Goal: Task Accomplishment & Management: Manage account settings

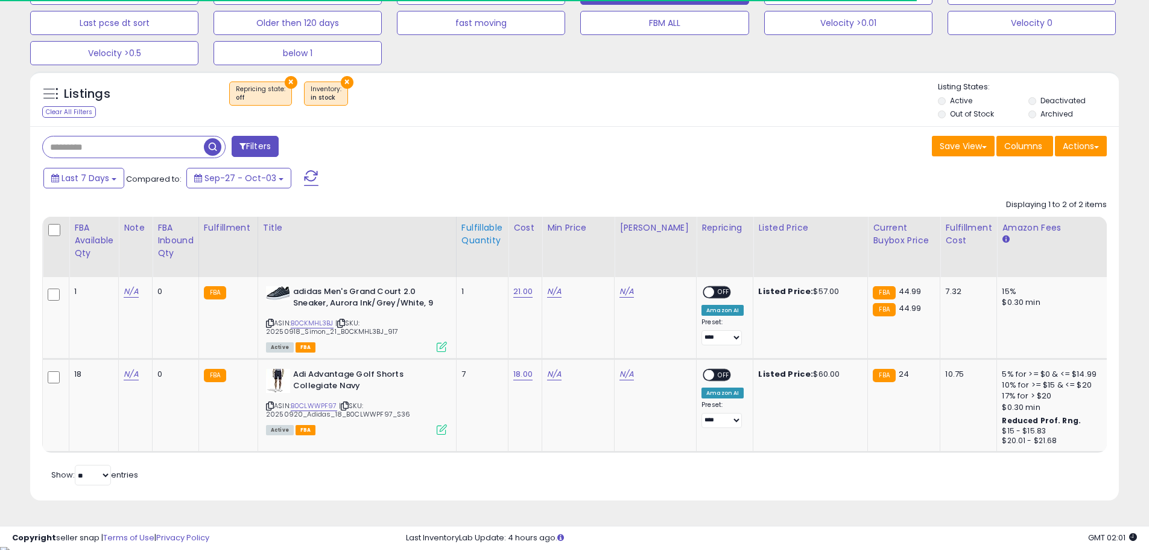
scroll to position [123, 0]
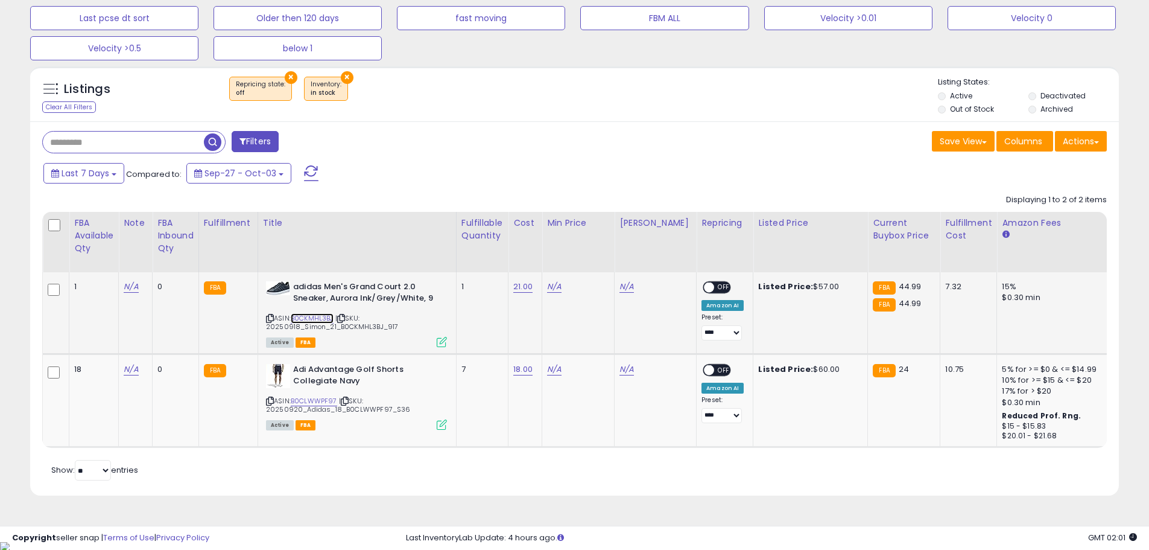
click at [322, 316] on link "B0CKMHL3BJ" at bounding box center [312, 318] width 43 height 10
click at [553, 282] on link "N/A" at bounding box center [554, 287] width 14 height 12
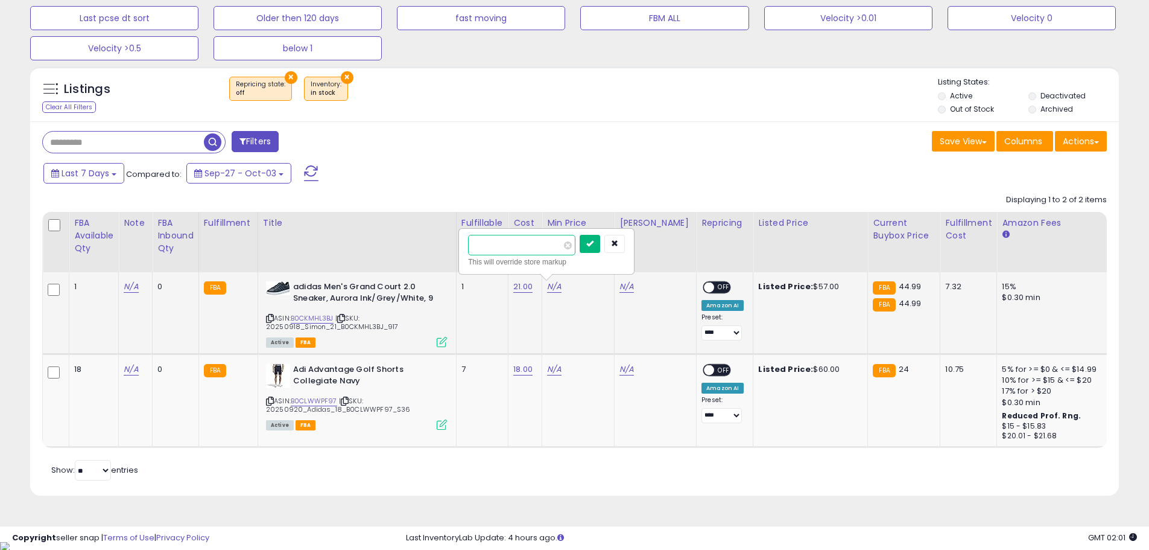
type input "*****"
click at [600, 240] on button "submit" at bounding box center [590, 244] width 21 height 18
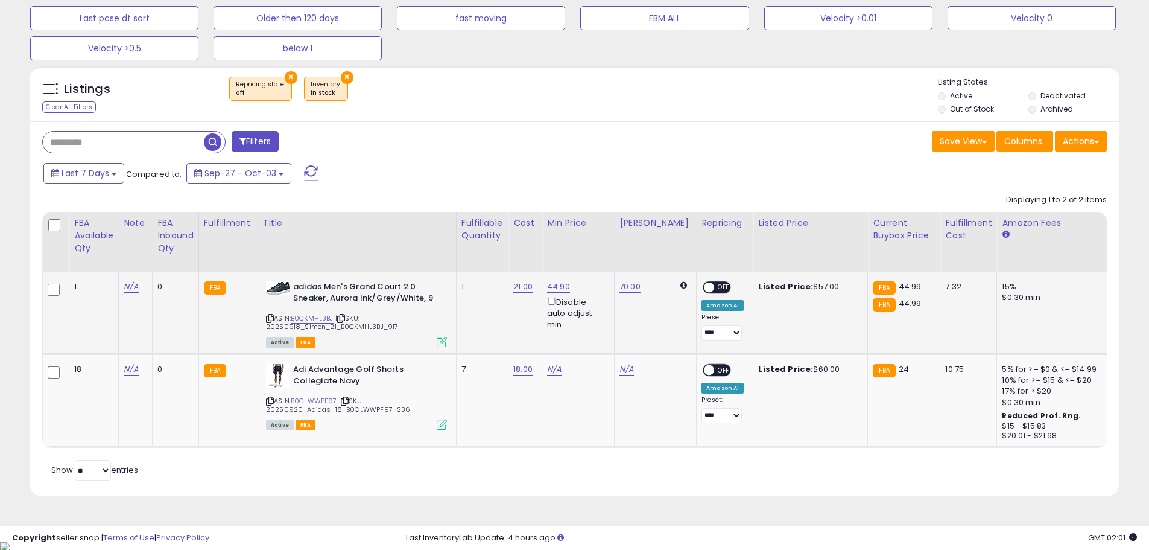
click at [714, 290] on span "OFF" at bounding box center [723, 287] width 19 height 10
click at [323, 402] on link "B0CLWWPF97" at bounding box center [314, 401] width 46 height 10
click at [546, 367] on td "N/A" at bounding box center [578, 400] width 72 height 93
click at [552, 370] on link "N/A" at bounding box center [554, 369] width 14 height 12
type input "*****"
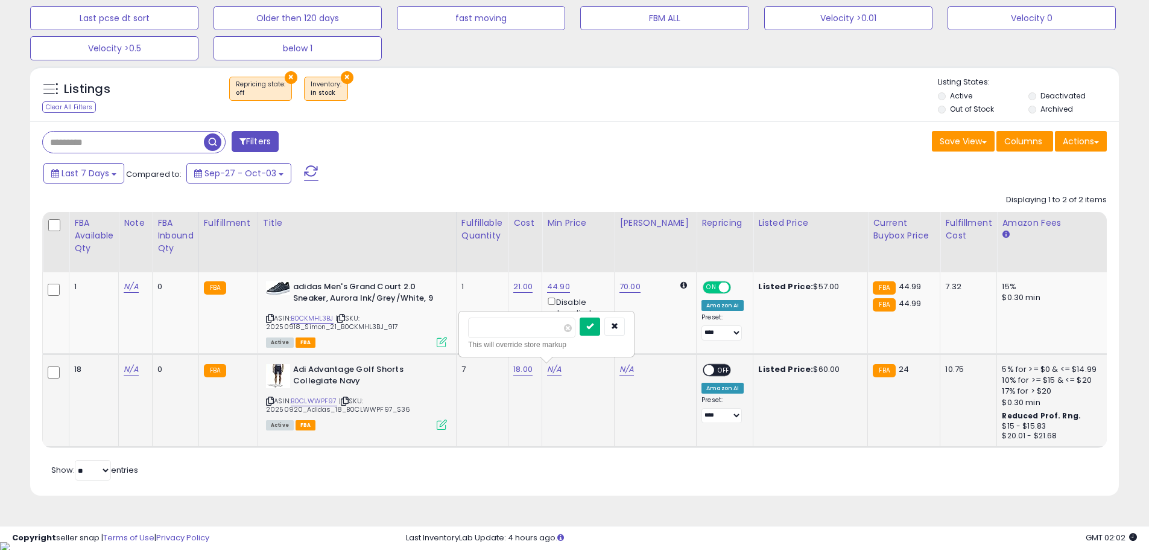
click at [594, 329] on icon "submit" at bounding box center [589, 325] width 7 height 7
click at [704, 371] on span at bounding box center [709, 370] width 10 height 10
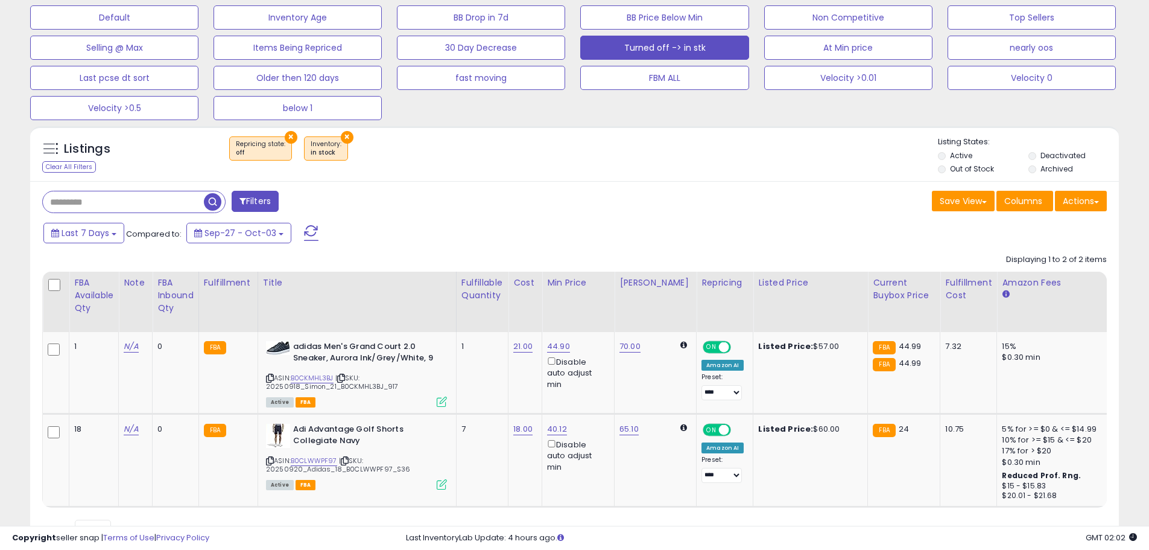
scroll to position [0, 0]
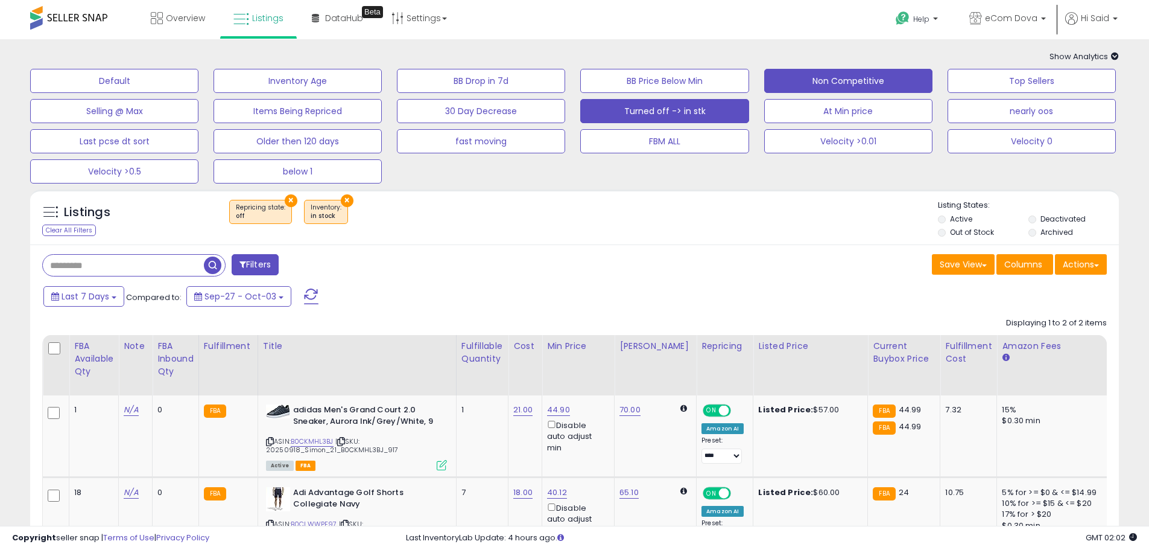
click at [805, 77] on button "Non Competitive" at bounding box center [848, 81] width 168 height 24
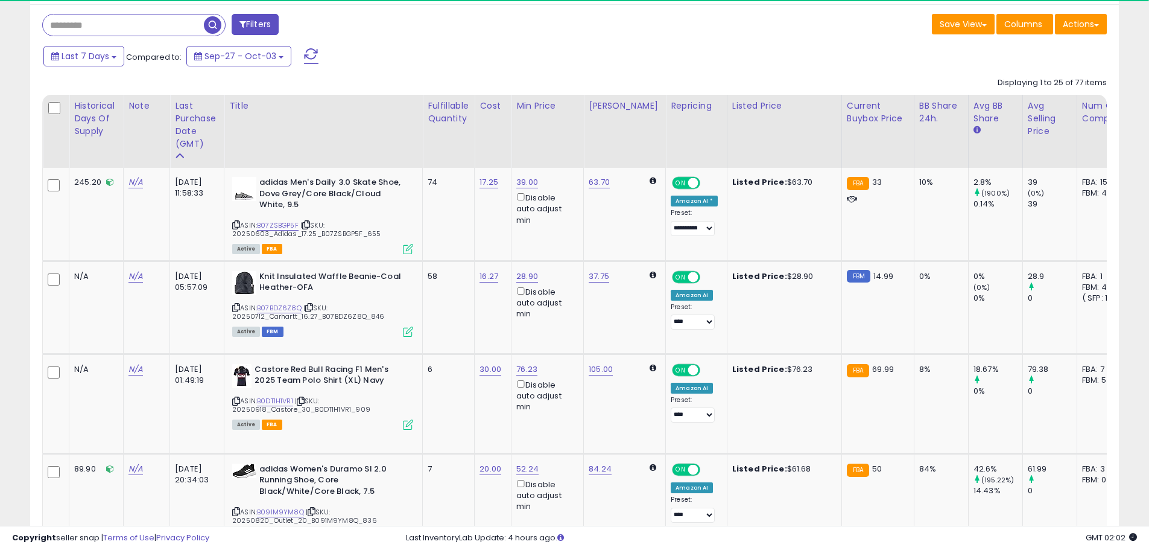
scroll to position [241, 0]
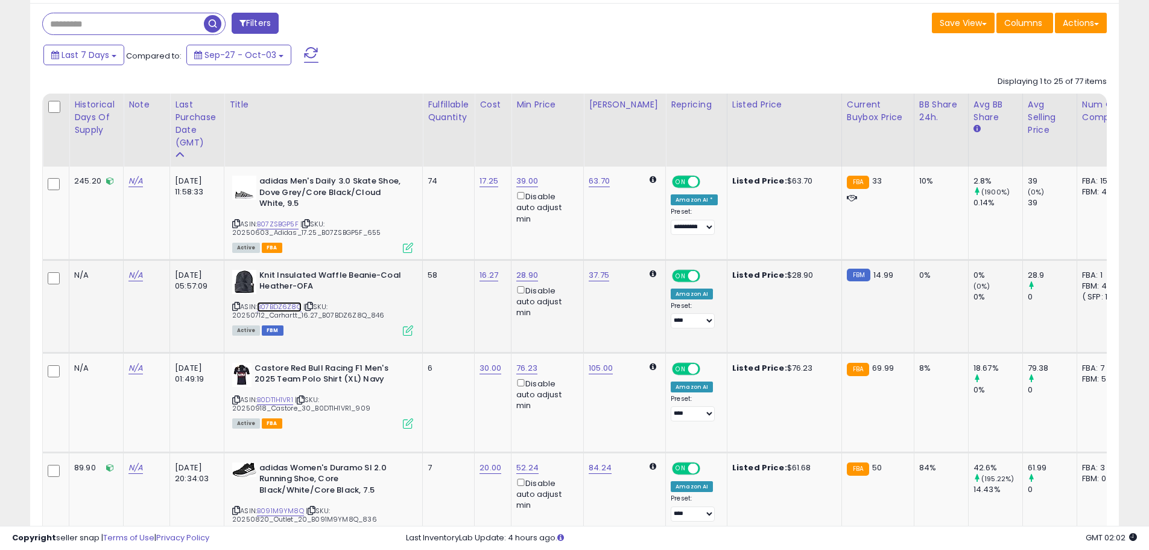
click at [271, 307] on link "B07BDZ6Z8Q" at bounding box center [279, 307] width 45 height 10
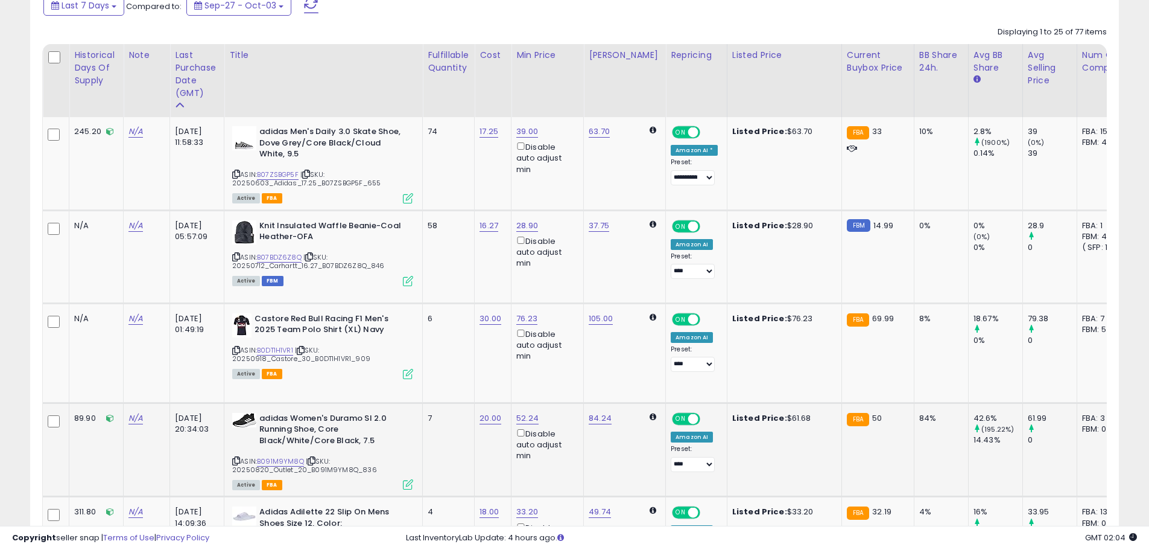
scroll to position [362, 0]
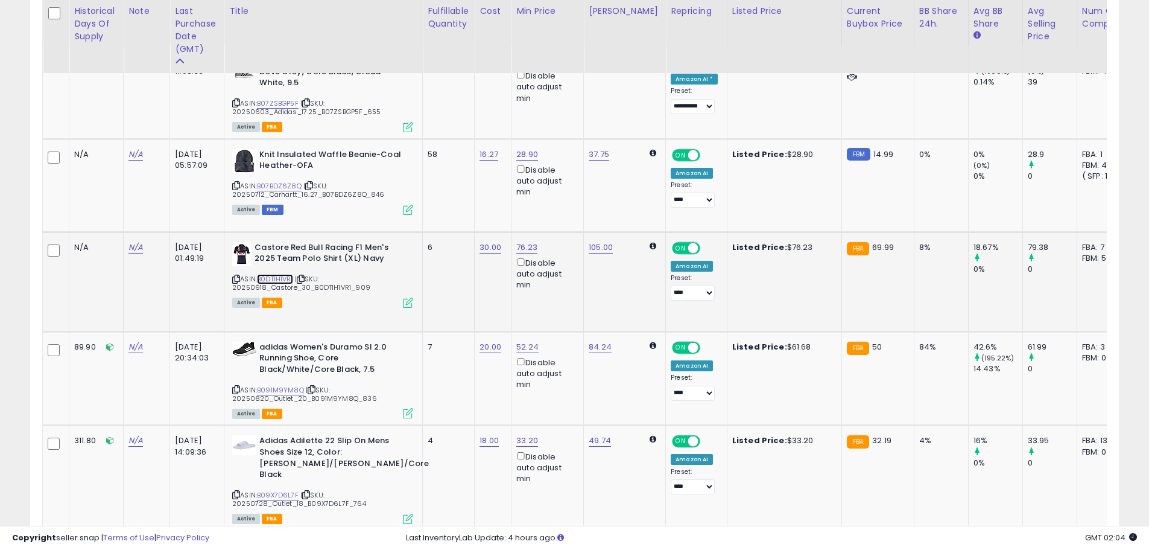
click at [287, 280] on link "B0DT1H1VR1" at bounding box center [275, 279] width 36 height 10
click at [526, 250] on link "76.23" at bounding box center [526, 247] width 21 height 12
drag, startPoint x: 502, startPoint y: 208, endPoint x: 425, endPoint y: 213, distance: 77.4
type input "*****"
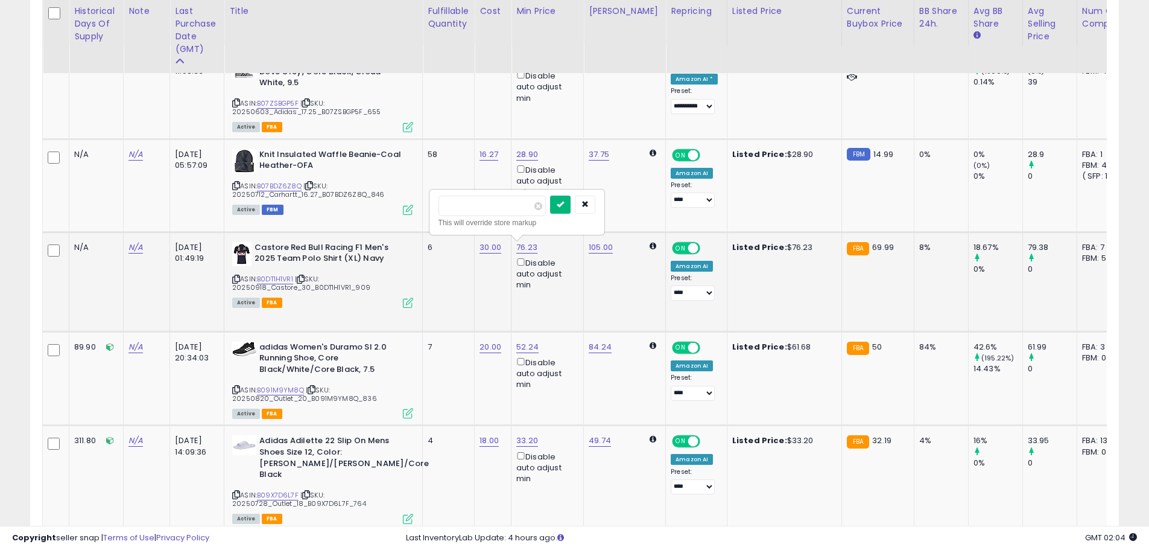
click at [564, 203] on icon "submit" at bounding box center [560, 203] width 7 height 7
click at [678, 294] on select "**********" at bounding box center [693, 292] width 44 height 15
select select "**********"
click at [671, 285] on select "**********" at bounding box center [693, 292] width 44 height 15
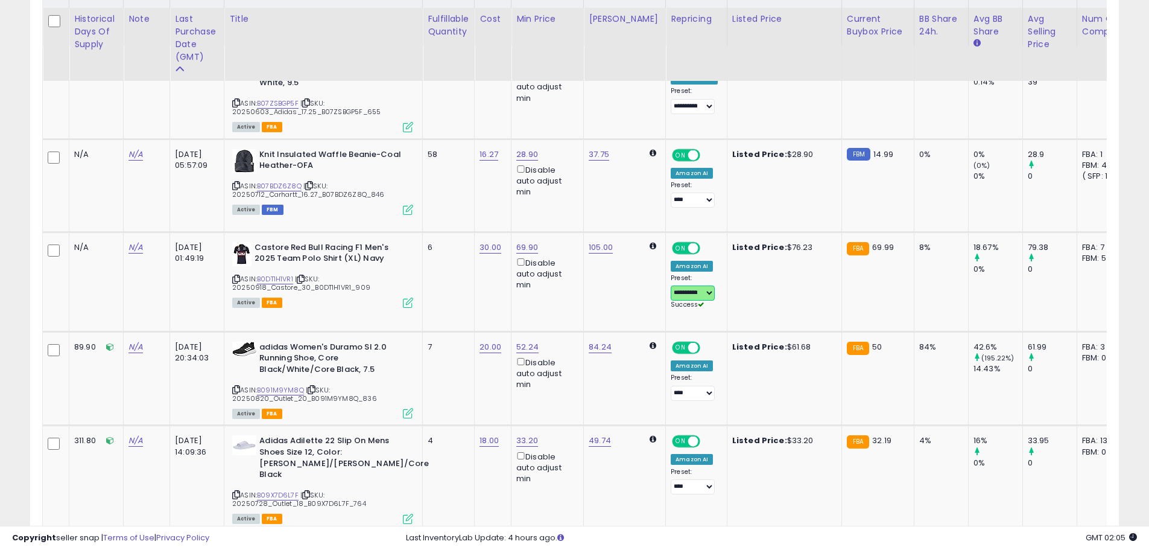
scroll to position [422, 0]
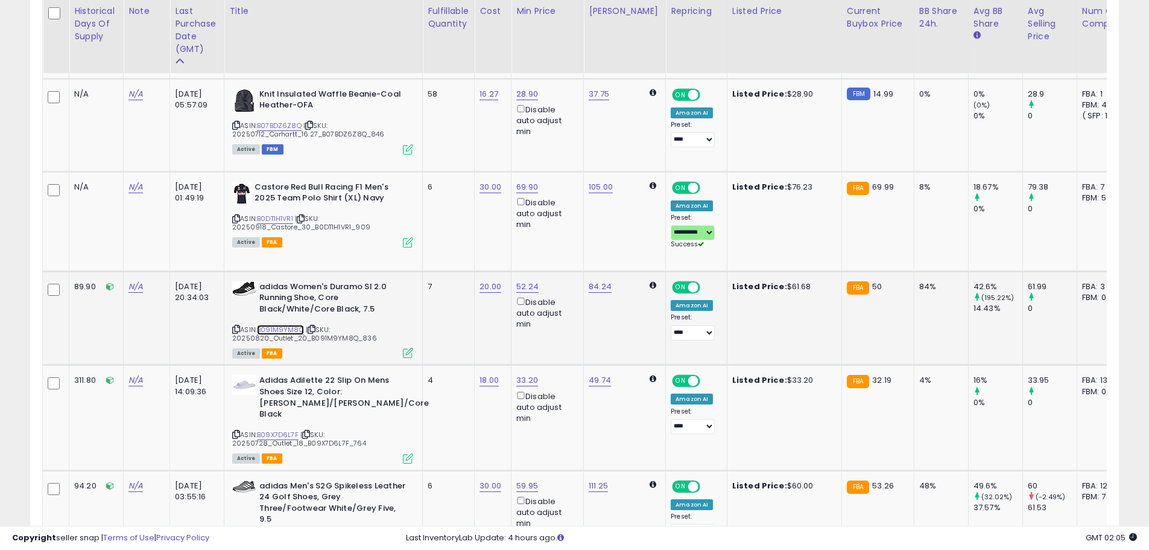
click at [272, 331] on link "B091M9YM8Q" at bounding box center [280, 330] width 47 height 10
click at [285, 430] on link "B09X7D6L7F" at bounding box center [278, 435] width 42 height 10
click at [525, 379] on link "33.20" at bounding box center [527, 380] width 22 height 12
drag, startPoint x: 492, startPoint y: 335, endPoint x: 402, endPoint y: 338, distance: 90.6
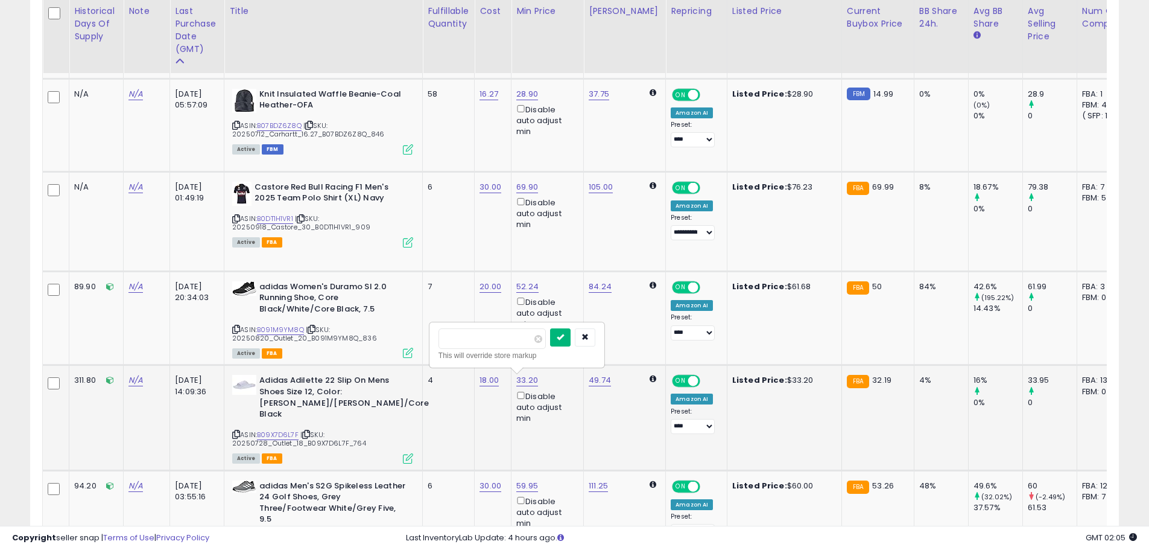
type input "*****"
click at [564, 335] on icon "submit" at bounding box center [560, 336] width 7 height 7
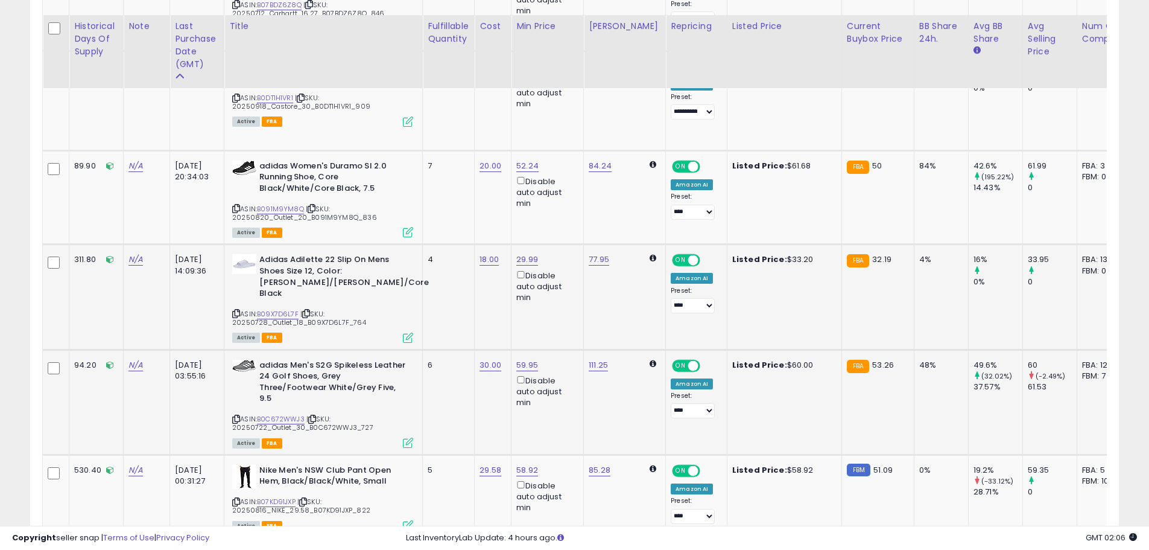
scroll to position [603, 0]
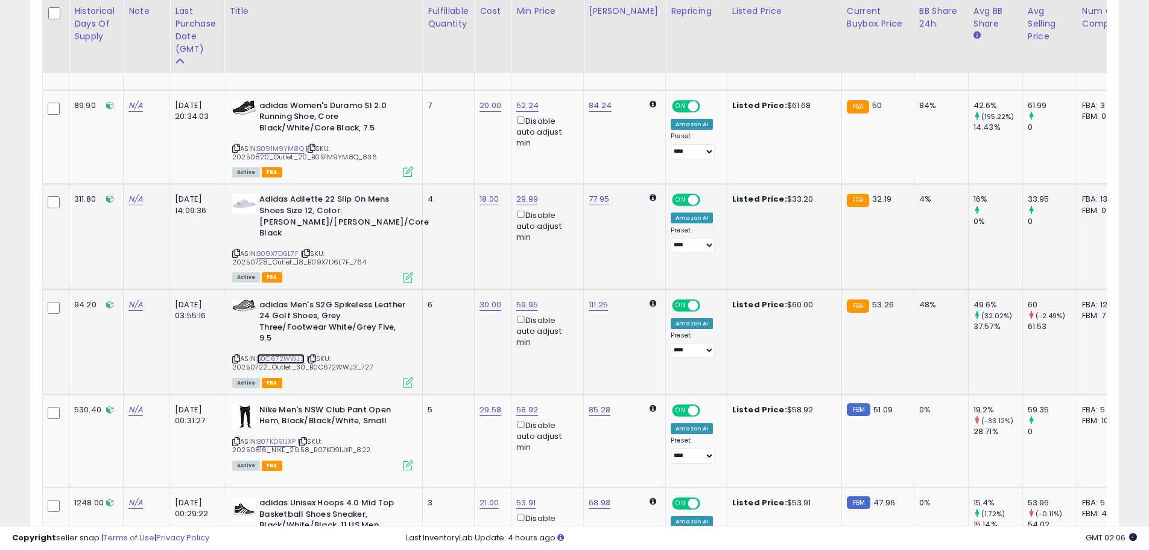
click at [287, 354] on link "B0C672WWJ3" at bounding box center [281, 359] width 48 height 10
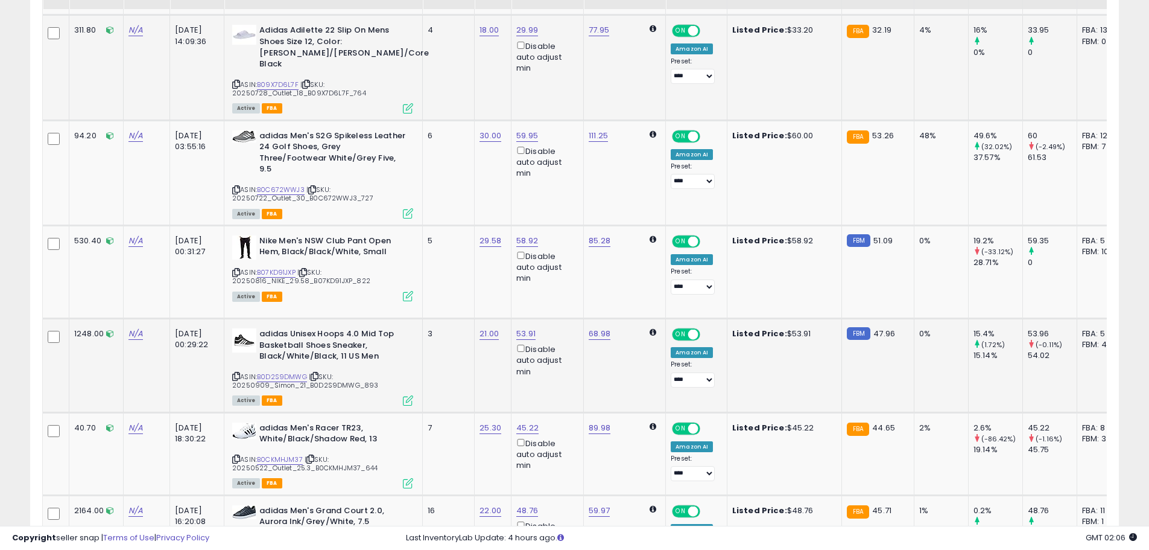
scroll to position [784, 0]
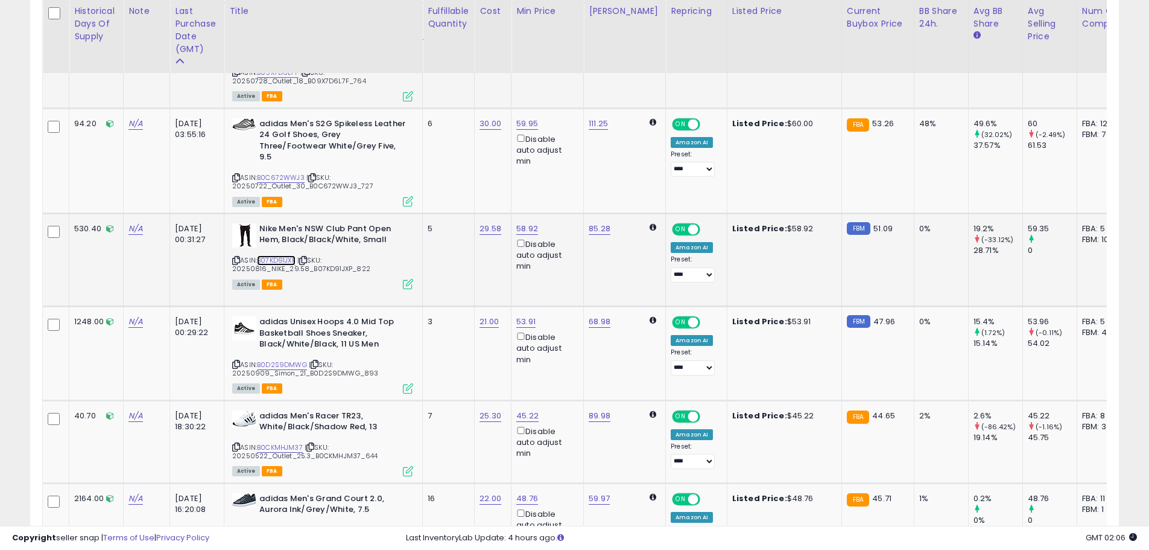
click at [287, 255] on link "B07KD91JXP" at bounding box center [276, 260] width 39 height 10
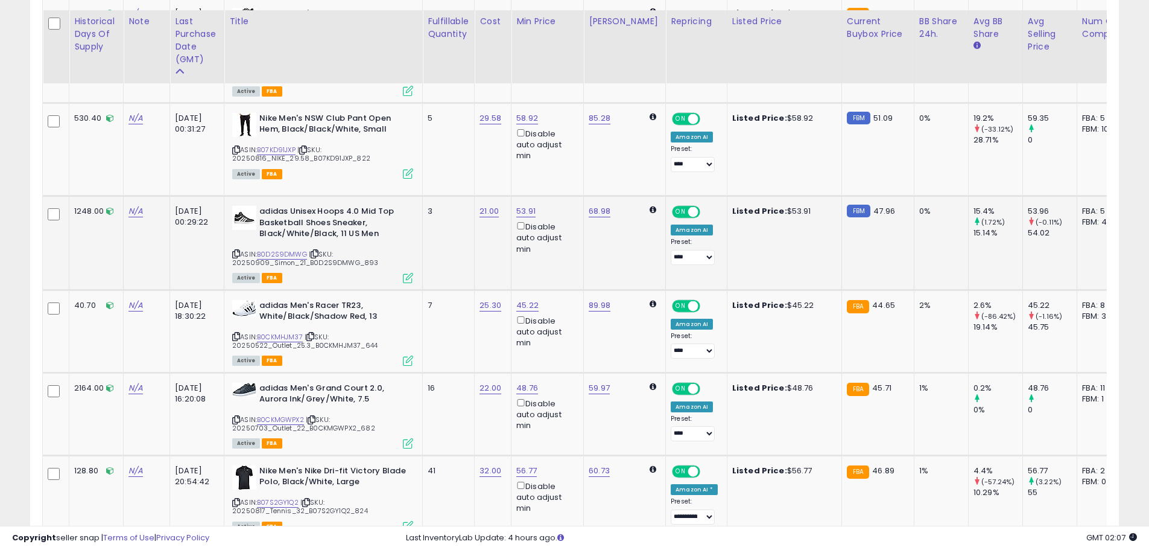
scroll to position [905, 0]
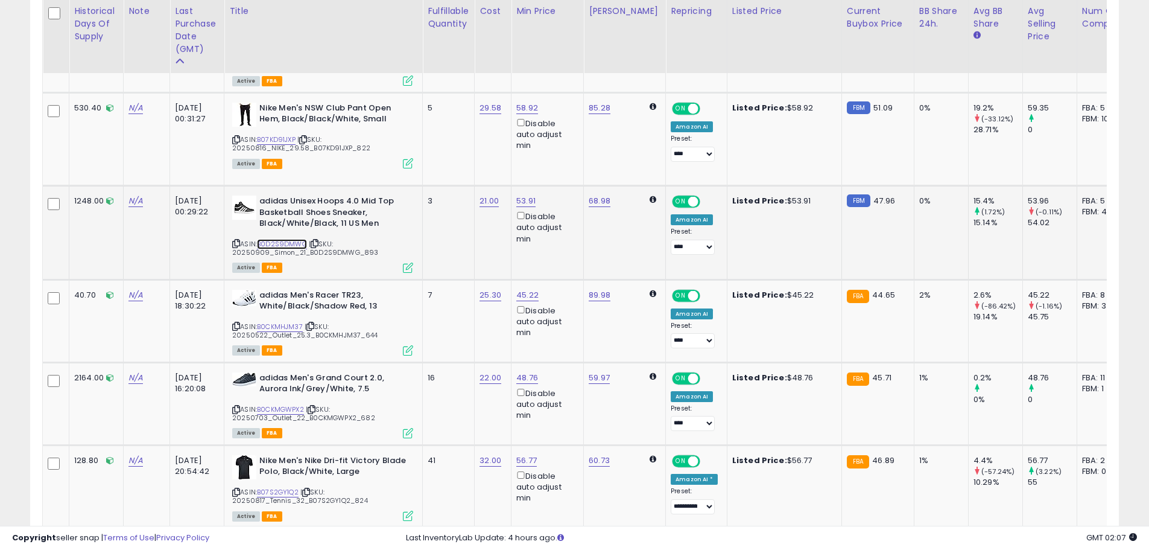
click at [281, 239] on link "B0D2S9DMWG" at bounding box center [282, 244] width 50 height 10
click at [516, 195] on link "53.91" at bounding box center [525, 201] width 19 height 12
drag, startPoint x: 453, startPoint y: 142, endPoint x: 427, endPoint y: 140, distance: 26.0
type input "*****"
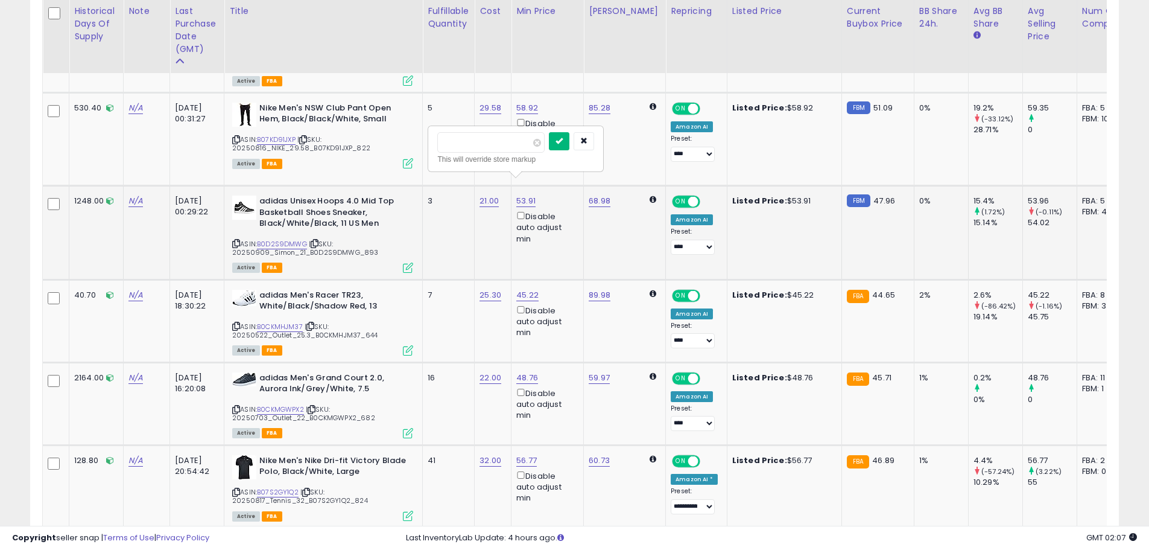
click at [563, 139] on icon "submit" at bounding box center [559, 140] width 7 height 7
click at [533, 195] on link "47.90" at bounding box center [527, 201] width 22 height 12
drag, startPoint x: 484, startPoint y: 144, endPoint x: 427, endPoint y: 144, distance: 56.7
type input "*****"
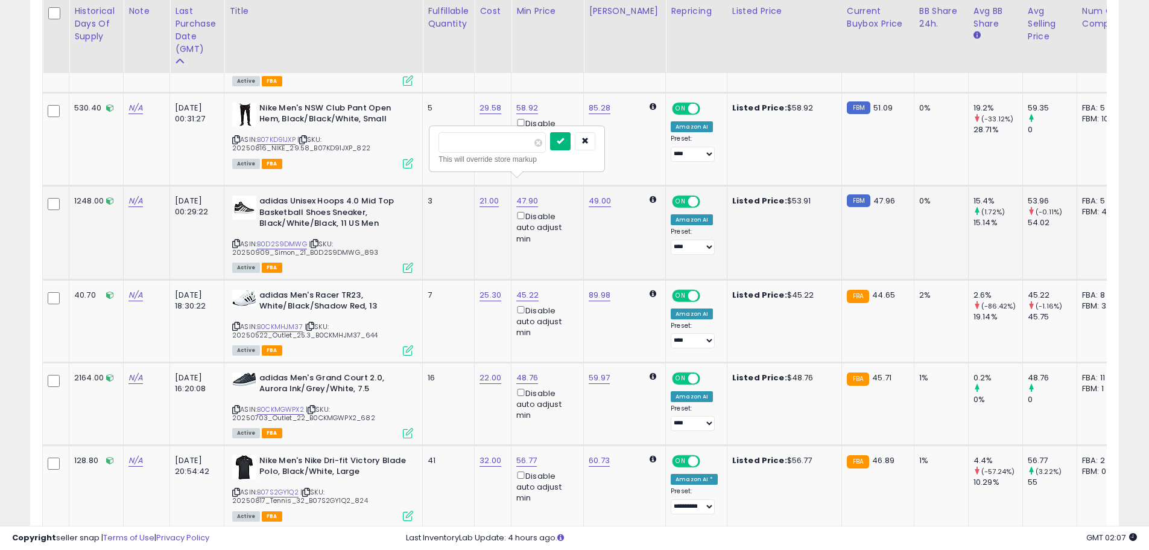
click at [564, 138] on icon "submit" at bounding box center [560, 140] width 7 height 7
click at [608, 195] on link "49.00" at bounding box center [600, 201] width 22 height 12
drag, startPoint x: 577, startPoint y: 135, endPoint x: 491, endPoint y: 139, distance: 85.8
click at [491, 186] on tr "1248.00 N/A [DATE] 00:29:22 ASIN: B0D2S9DMWG | Active" at bounding box center [955, 233] width 1824 height 94
type input "**"
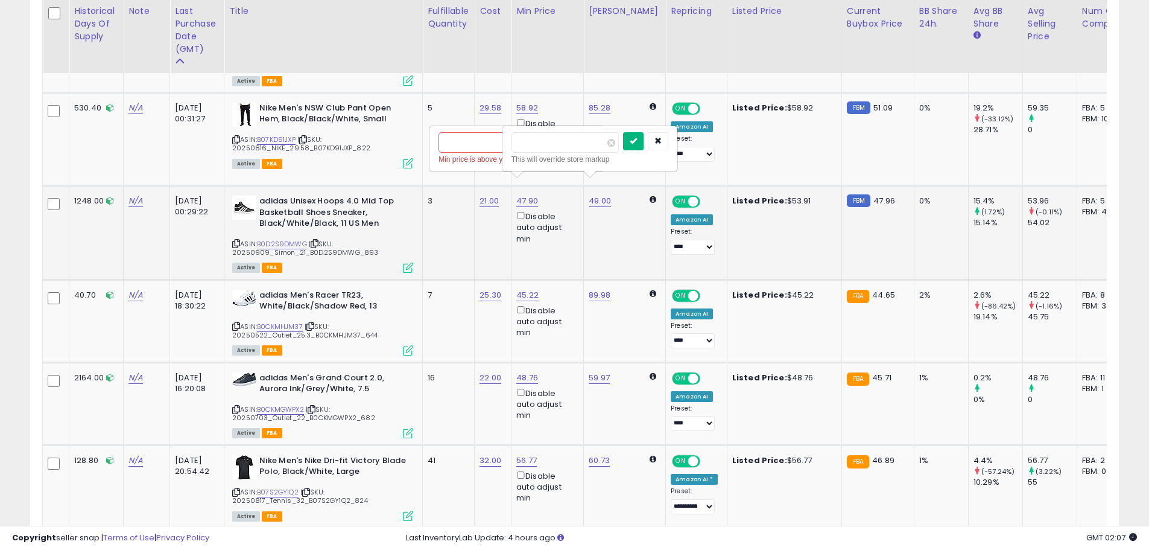
click at [644, 145] on button "submit" at bounding box center [633, 141] width 21 height 18
click at [647, 198] on icon at bounding box center [649, 201] width 5 height 6
click at [597, 195] on link "49.00" at bounding box center [600, 201] width 22 height 12
drag, startPoint x: 545, startPoint y: 144, endPoint x: 488, endPoint y: 161, distance: 59.8
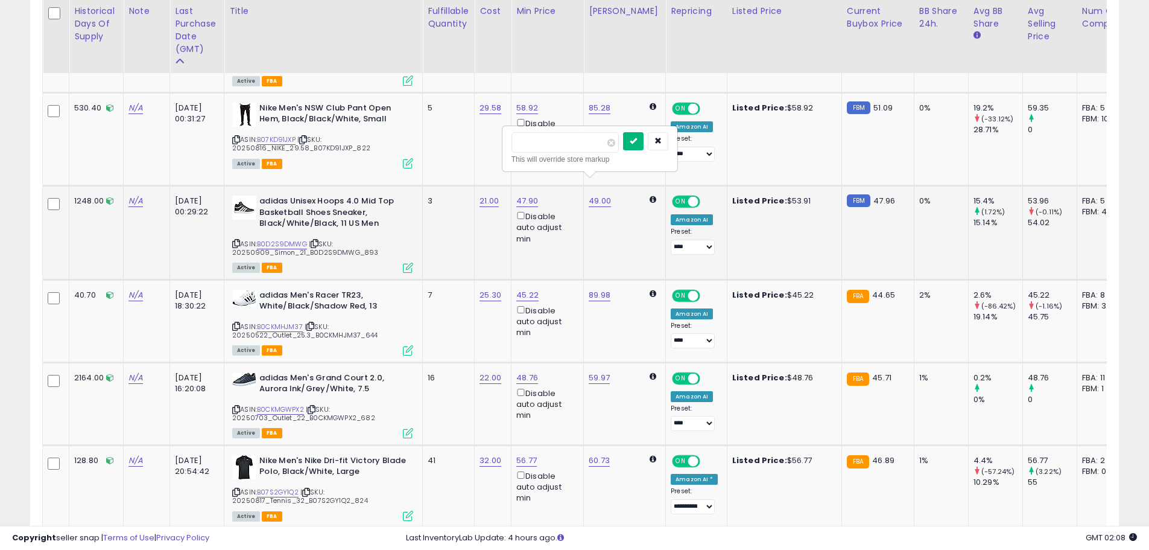
type input "**"
click at [644, 148] on button "submit" at bounding box center [633, 141] width 21 height 18
click at [527, 195] on link "47.90" at bounding box center [527, 201] width 22 height 12
drag, startPoint x: 488, startPoint y: 142, endPoint x: 411, endPoint y: 145, distance: 76.1
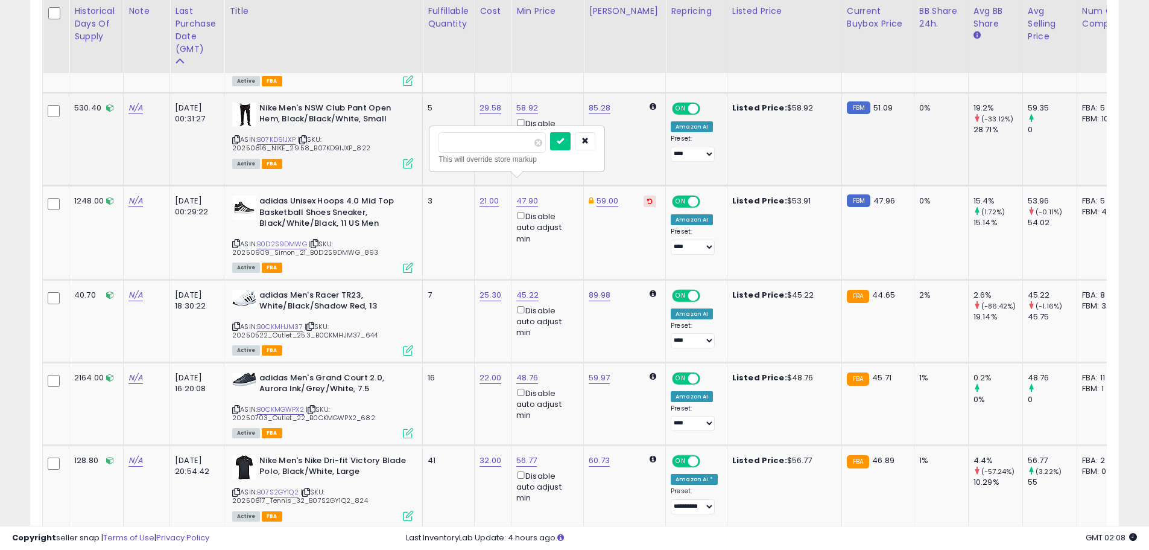
type input "*****"
click at [564, 138] on icon "submit" at bounding box center [560, 140] width 7 height 7
click at [647, 198] on icon at bounding box center [649, 201] width 5 height 6
click at [284, 322] on link "B0CKMHJM37" at bounding box center [280, 327] width 46 height 10
click at [282, 404] on link "B0CKMGWPX2" at bounding box center [280, 409] width 47 height 10
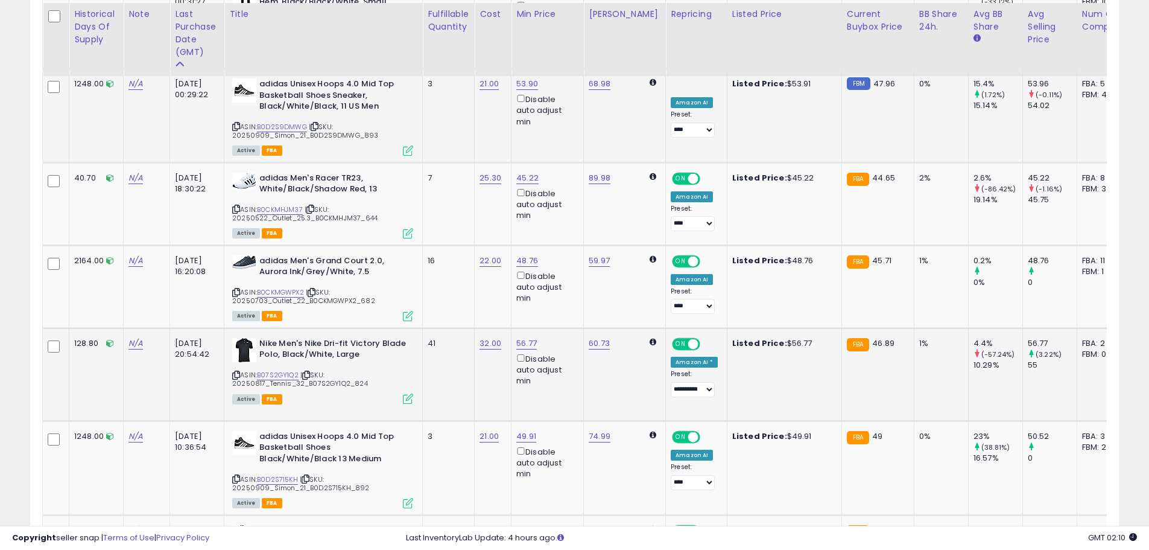
scroll to position [1026, 0]
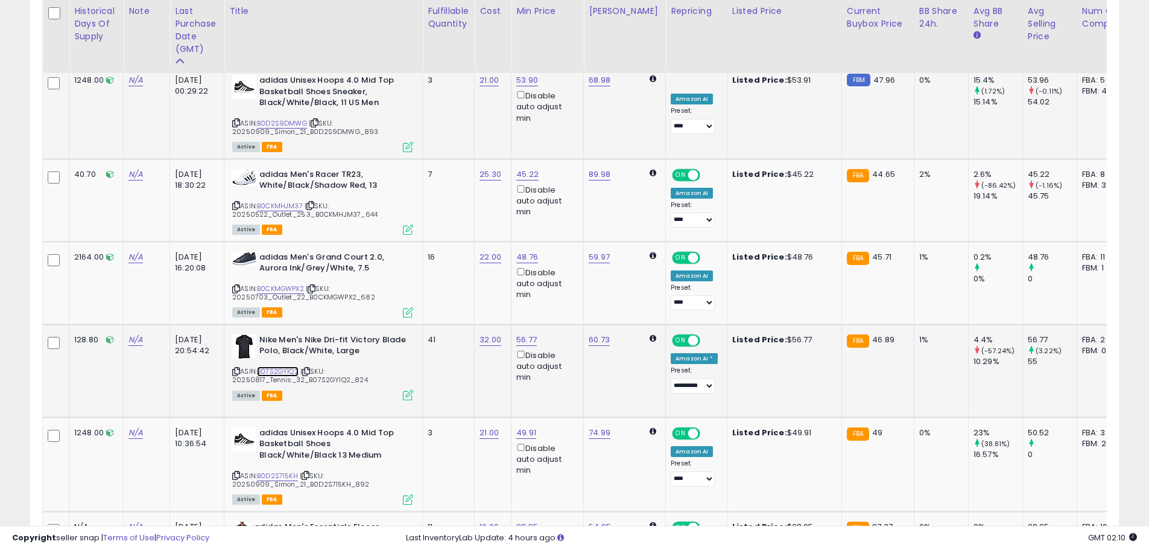
click at [289, 366] on link "B07S2GY1Q2" at bounding box center [278, 371] width 42 height 10
click at [282, 471] on link "B0D2S715KH" at bounding box center [277, 476] width 41 height 10
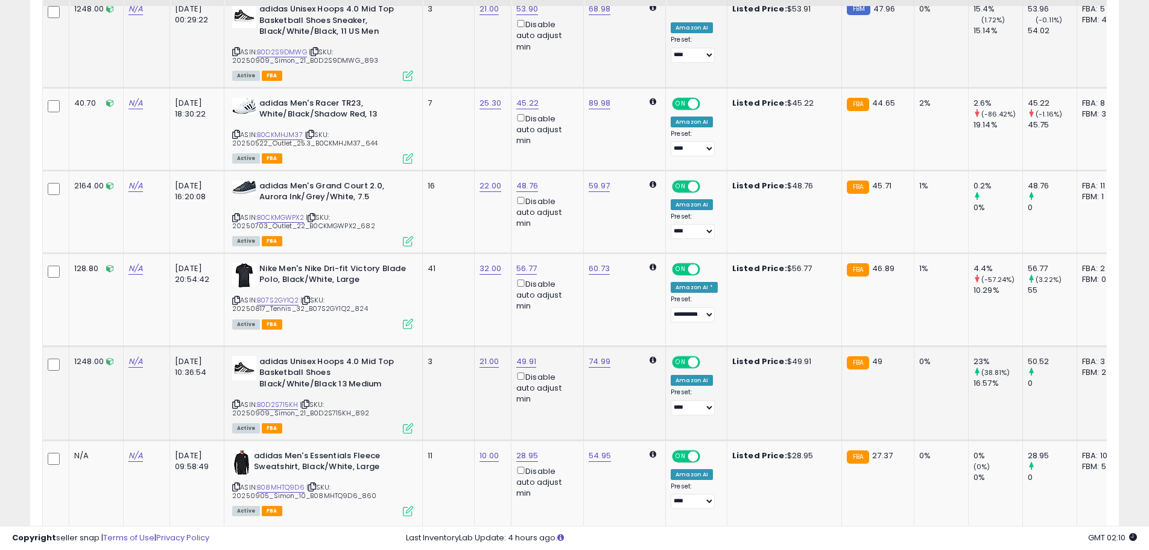
scroll to position [1146, 0]
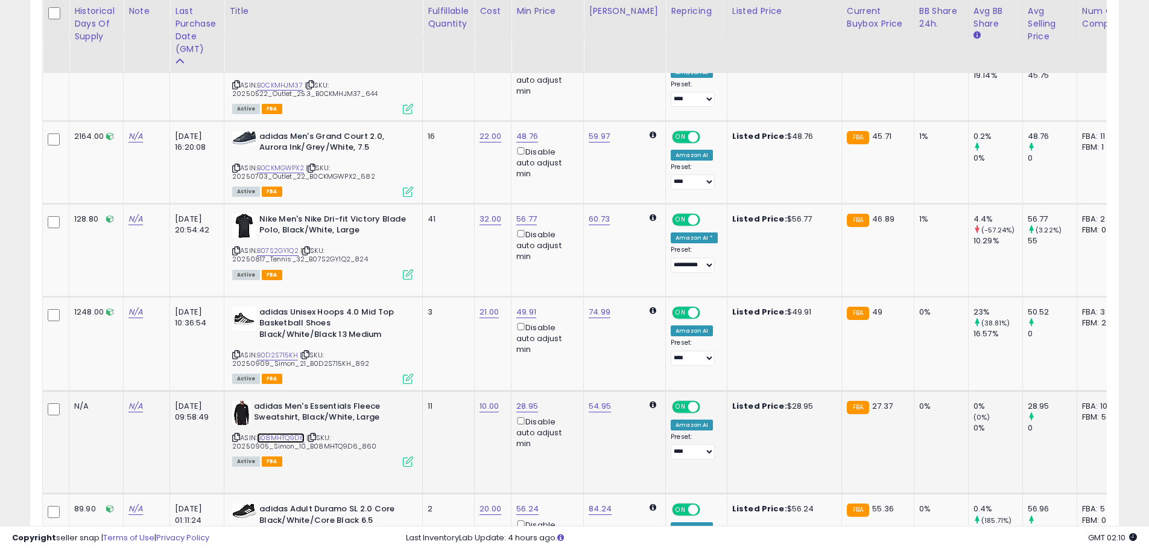
click at [283, 433] on link "B08MHTQ9D6" at bounding box center [281, 438] width 48 height 10
click at [527, 400] on link "28.95" at bounding box center [527, 406] width 22 height 12
drag, startPoint x: 480, startPoint y: 350, endPoint x: 408, endPoint y: 348, distance: 71.2
click at [407, 348] on tbody "245.20 N/A [DATE] 11:58:33 ASIN: |" at bounding box center [955, 450] width 1824 height 2378
type input "*****"
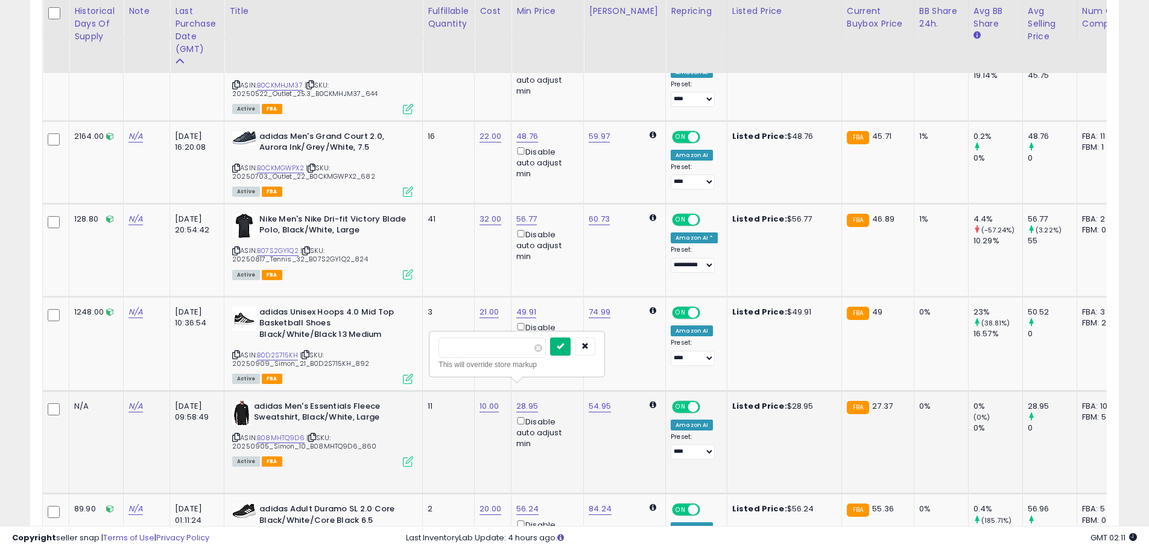
click at [564, 346] on icon "submit" at bounding box center [560, 345] width 7 height 7
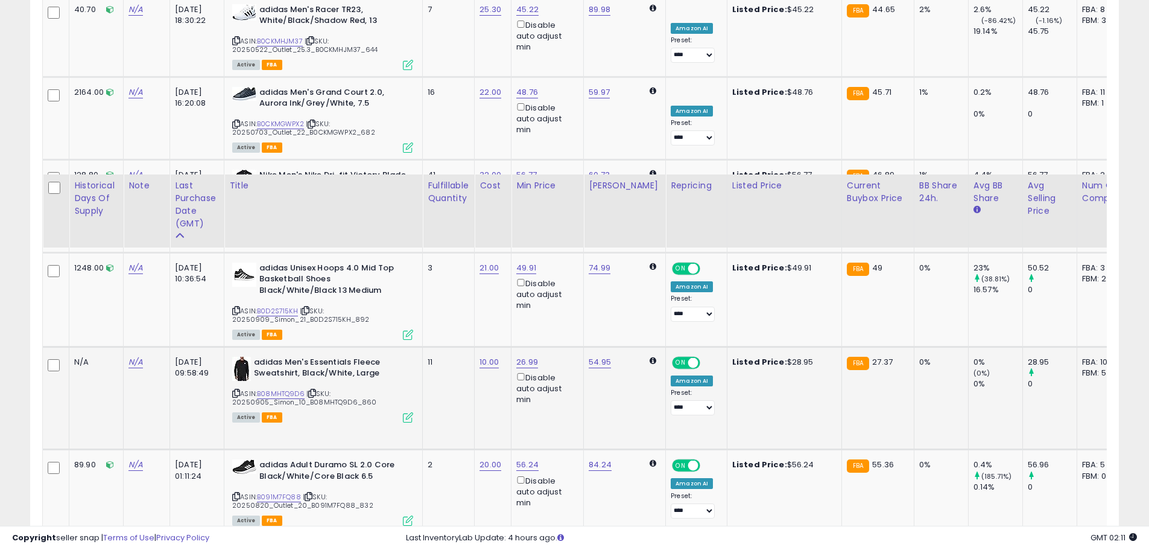
scroll to position [1388, 0]
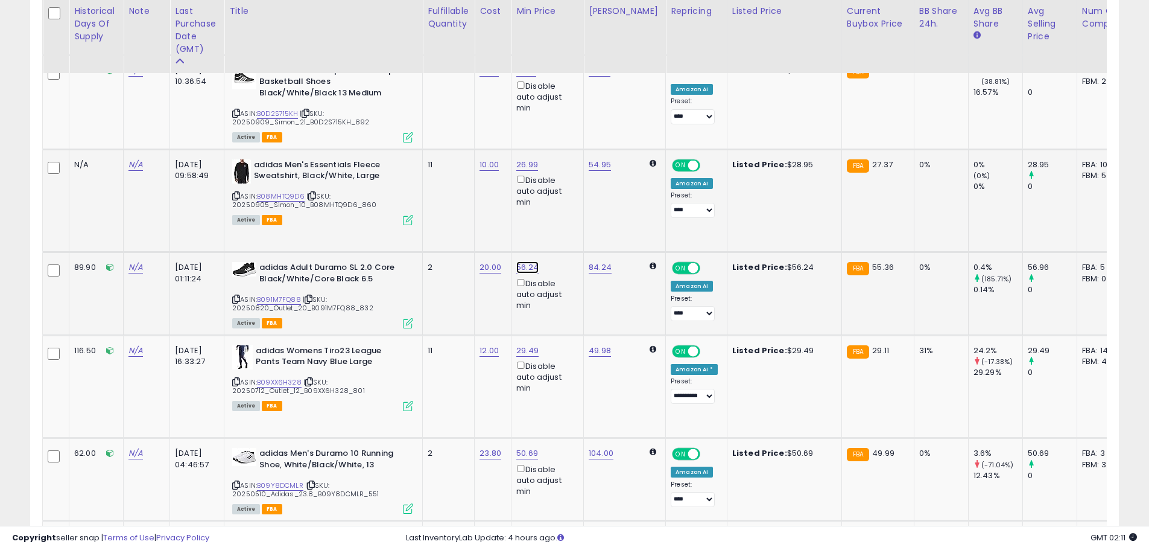
click at [524, 261] on link "56.24" at bounding box center [527, 267] width 22 height 12
drag, startPoint x: 477, startPoint y: 206, endPoint x: 411, endPoint y: 208, distance: 65.8
click at [411, 208] on tbody "245.20 N/A [DATE] 11:58:33 ASIN: |" at bounding box center [955, 209] width 1824 height 2378
type input "*****"
click at [571, 209] on button "submit" at bounding box center [560, 208] width 21 height 18
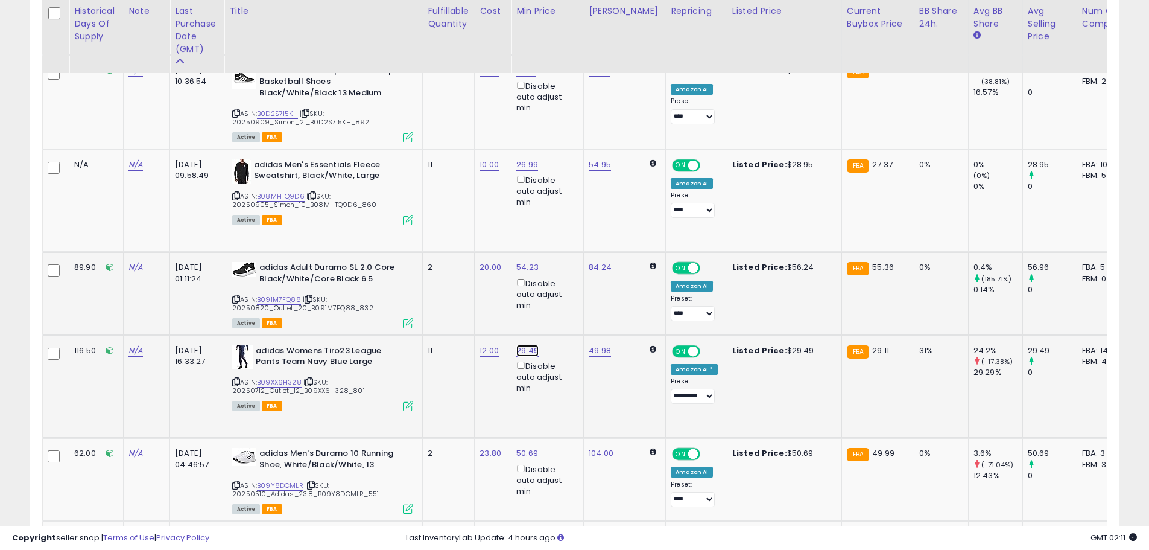
click at [523, 345] on link "29.49" at bounding box center [527, 351] width 22 height 12
drag, startPoint x: 486, startPoint y: 292, endPoint x: 397, endPoint y: 299, distance: 89.6
click at [401, 296] on tbody "245.20 N/A [DATE] 11:58:33 ASIN: |" at bounding box center [955, 209] width 1824 height 2378
type input "*****"
click button "submit" at bounding box center [560, 291] width 21 height 18
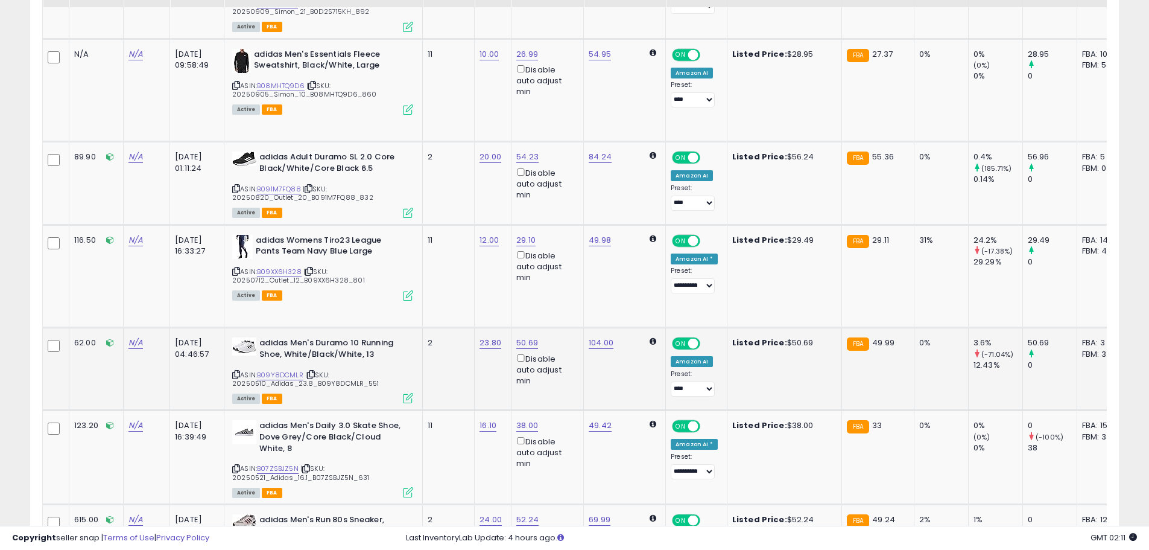
scroll to position [1508, 0]
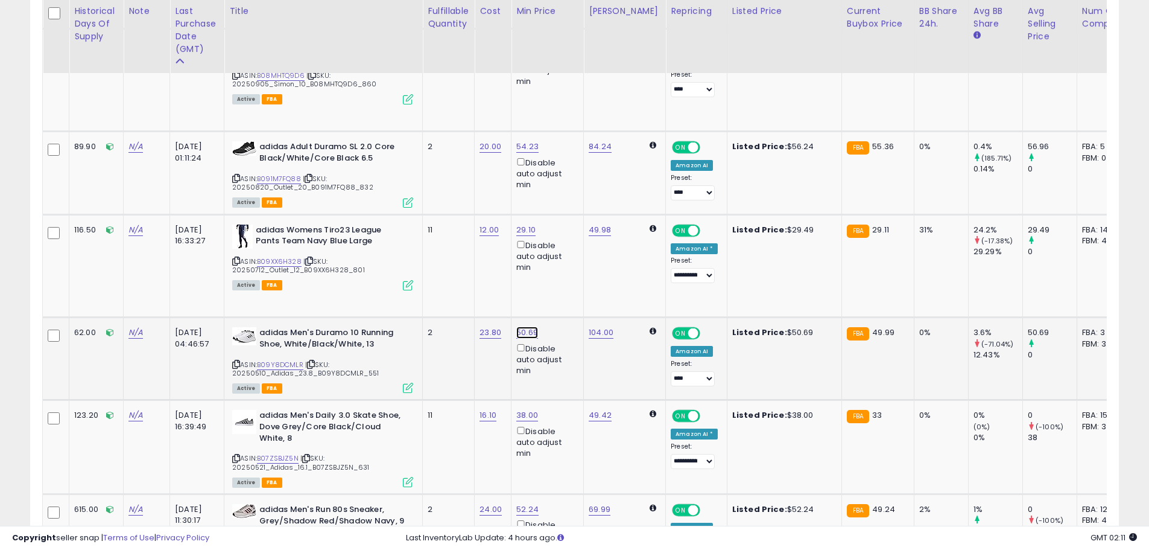
click at [532, 326] on link "50.69" at bounding box center [527, 332] width 22 height 12
drag, startPoint x: 446, startPoint y: 273, endPoint x: 413, endPoint y: 272, distance: 33.8
click at [413, 272] on tbody "245.20 N/A [DATE] 11:58:33 ASIN: |" at bounding box center [955, 88] width 1824 height 2378
type input "*****"
click button "submit" at bounding box center [561, 273] width 21 height 18
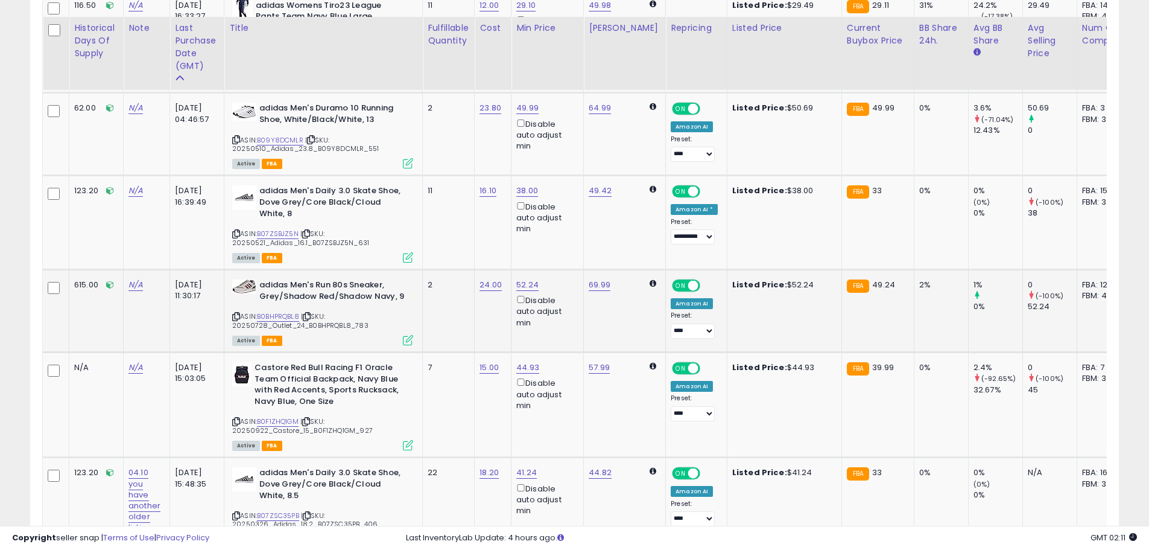
scroll to position [1750, 0]
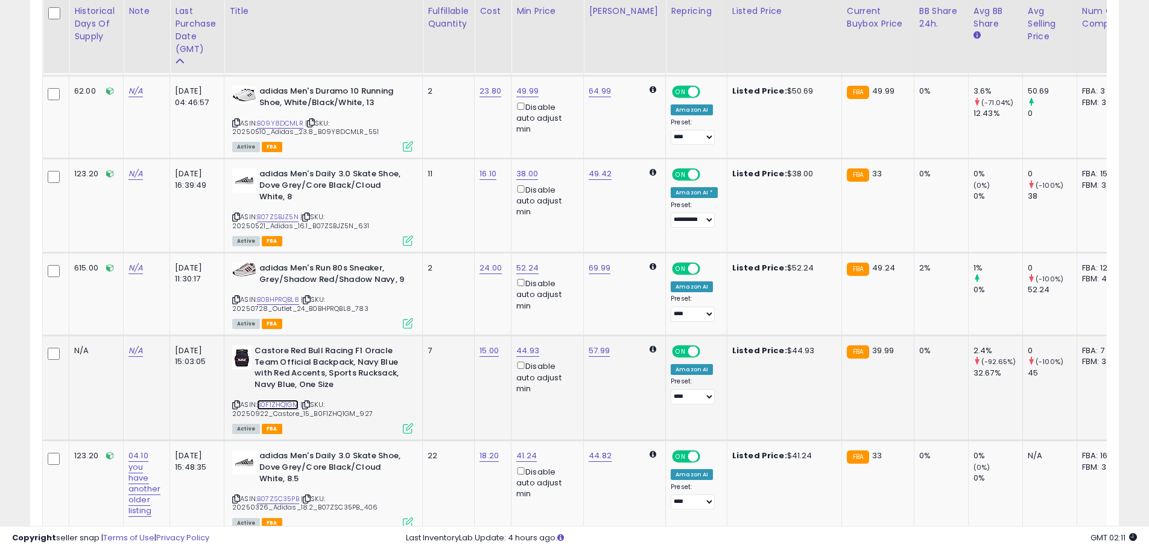
click at [285, 399] on link "B0F1ZHQ1GM" at bounding box center [278, 404] width 42 height 10
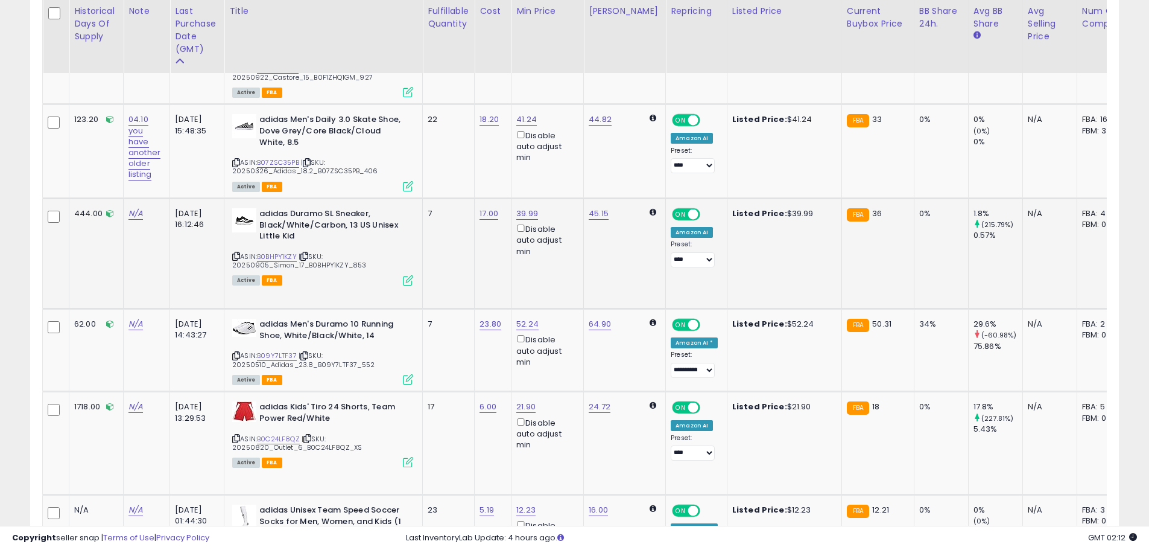
scroll to position [2112, 0]
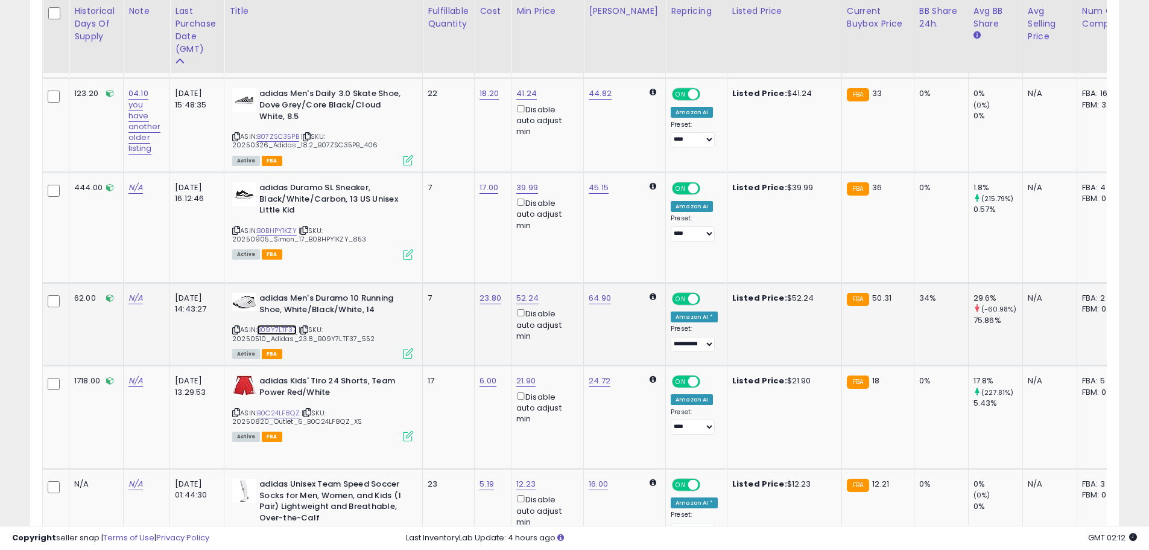
click at [288, 325] on link "B09Y7LTF37" at bounding box center [277, 330] width 40 height 10
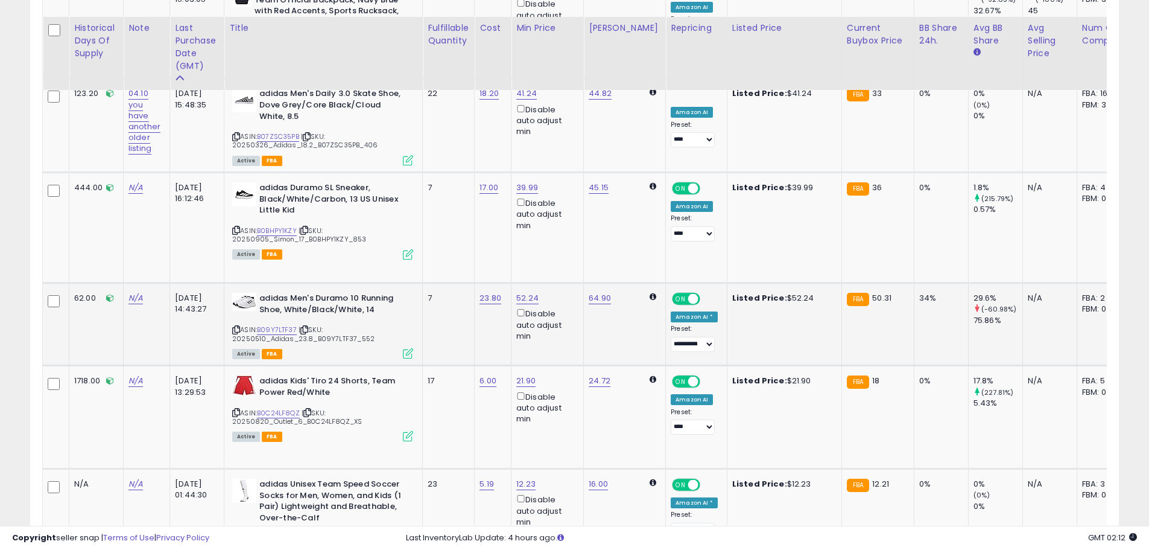
scroll to position [2293, 0]
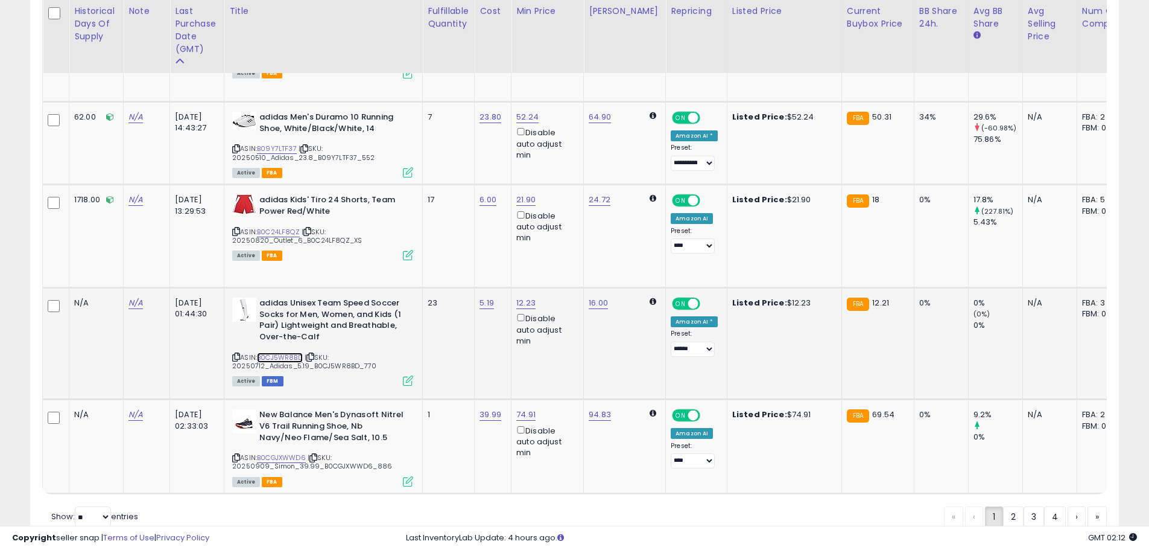
click at [276, 352] on link "B0CJ5WR8BD" at bounding box center [280, 357] width 46 height 10
click at [523, 297] on link "12.23" at bounding box center [525, 303] width 19 height 12
drag, startPoint x: 468, startPoint y: 247, endPoint x: 396, endPoint y: 255, distance: 71.6
type input "*****"
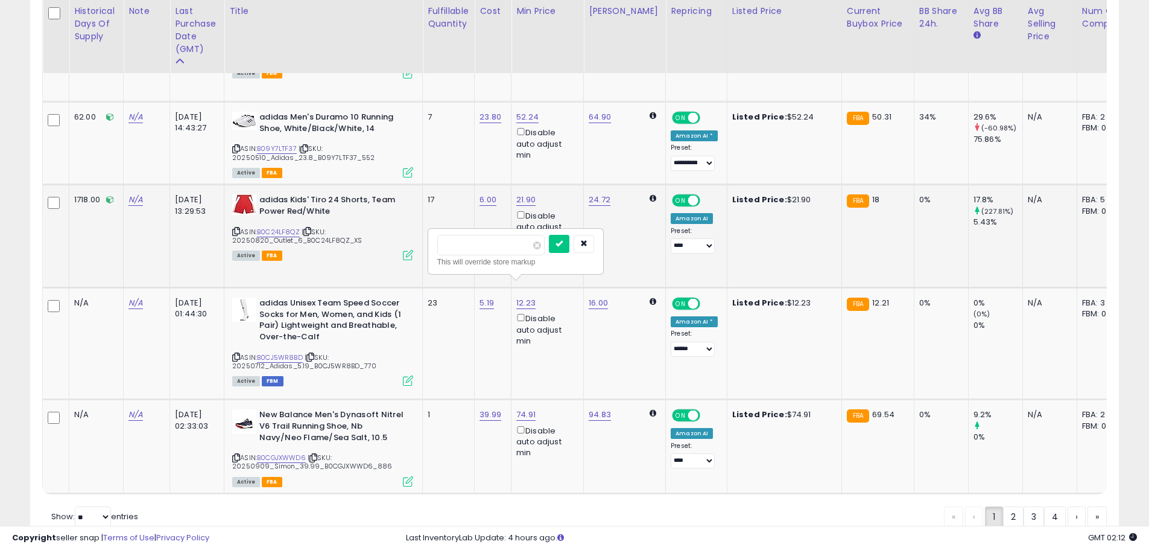
click button "submit" at bounding box center [559, 244] width 21 height 18
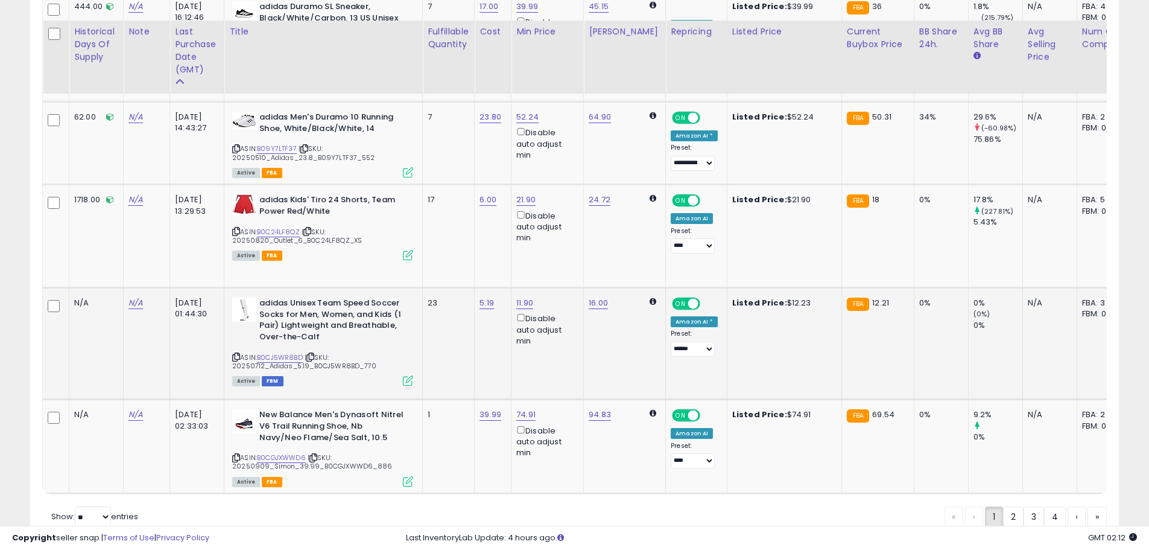
scroll to position [2346, 0]
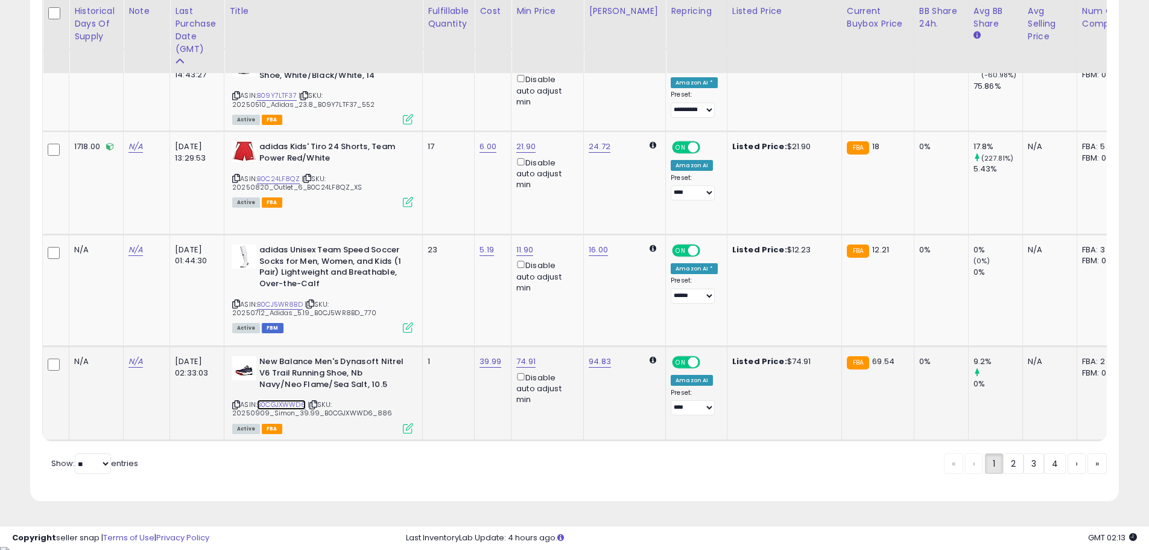
click at [274, 399] on link "B0CGJXWWD6" at bounding box center [281, 404] width 49 height 10
click at [293, 399] on link "B0CGJXWWD6" at bounding box center [281, 404] width 49 height 10
click at [526, 352] on td "74.91 Disable auto adjust min" at bounding box center [548, 393] width 72 height 94
click at [526, 355] on link "74.91" at bounding box center [525, 361] width 19 height 12
drag, startPoint x: 403, startPoint y: 319, endPoint x: 396, endPoint y: 319, distance: 6.6
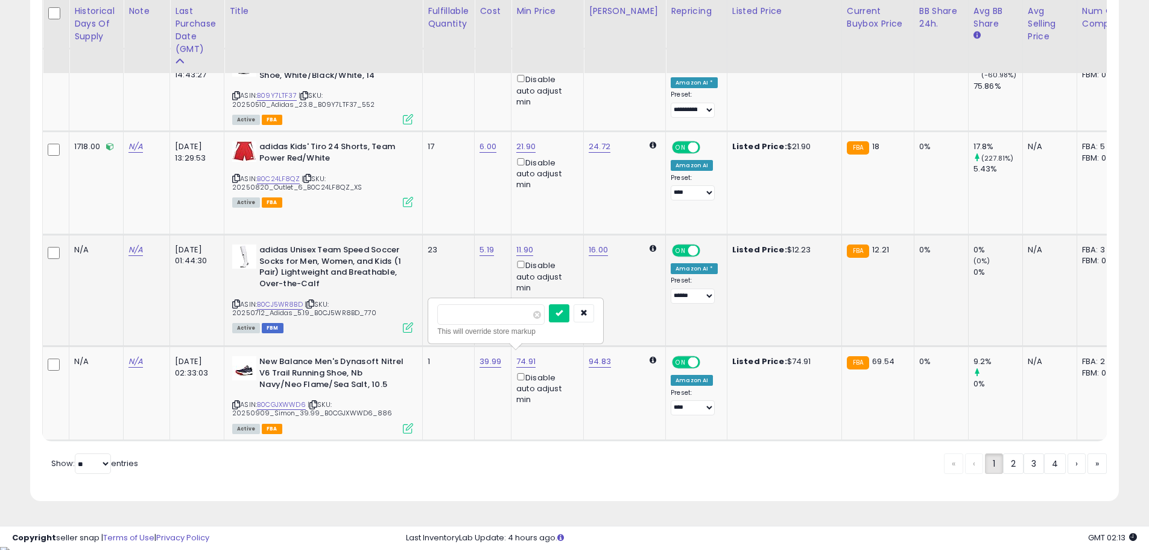
type input "*****"
click button "submit" at bounding box center [559, 313] width 21 height 18
click at [1008, 468] on link "2" at bounding box center [1013, 463] width 21 height 21
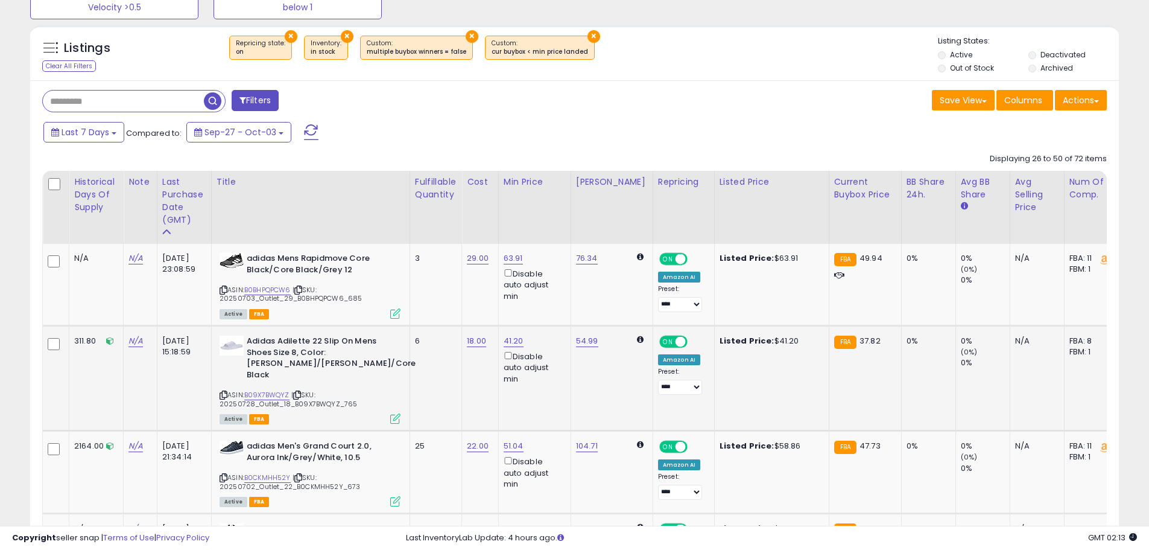
scroll to position [181, 0]
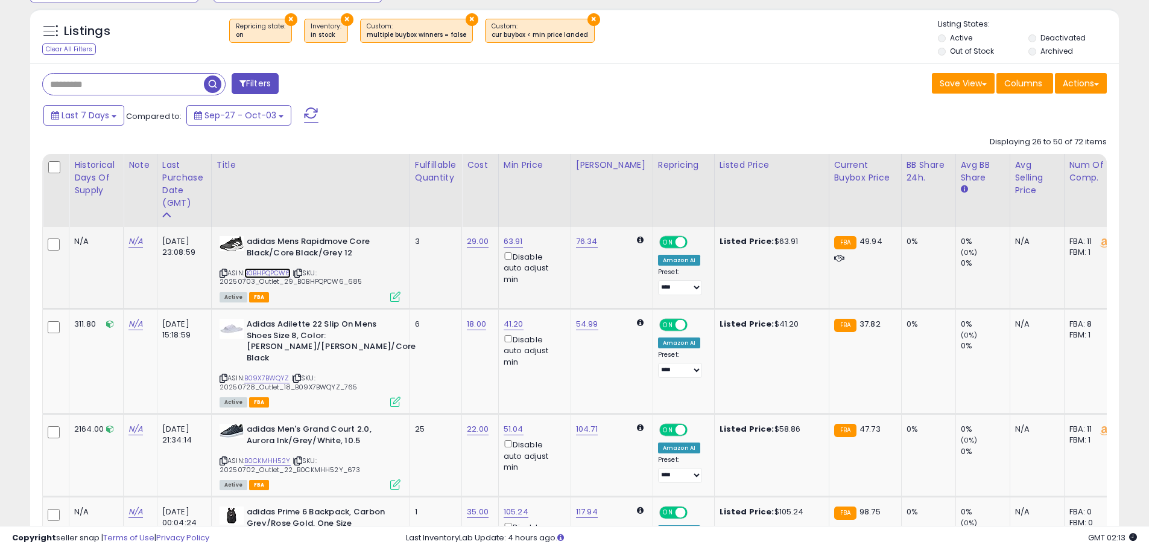
click at [284, 271] on link "B0BHPQPCW6" at bounding box center [267, 273] width 46 height 10
click at [513, 246] on link "63.91" at bounding box center [513, 241] width 19 height 12
drag, startPoint x: 463, startPoint y: 206, endPoint x: 435, endPoint y: 205, distance: 27.8
click at [435, 205] on input "*****" at bounding box center [478, 199] width 107 height 21
type input "*****"
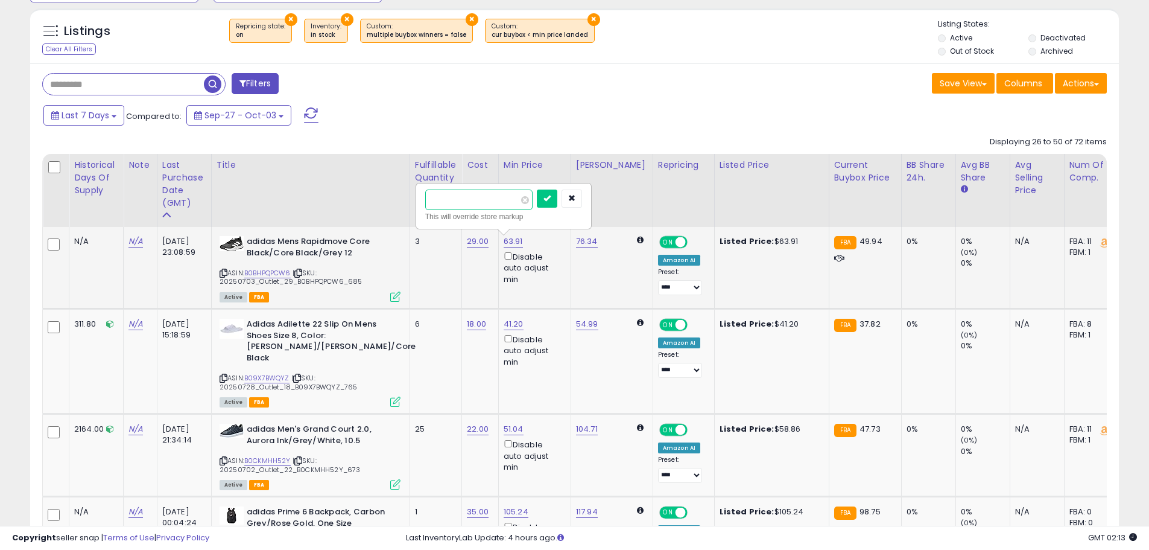
click button "submit" at bounding box center [547, 198] width 21 height 18
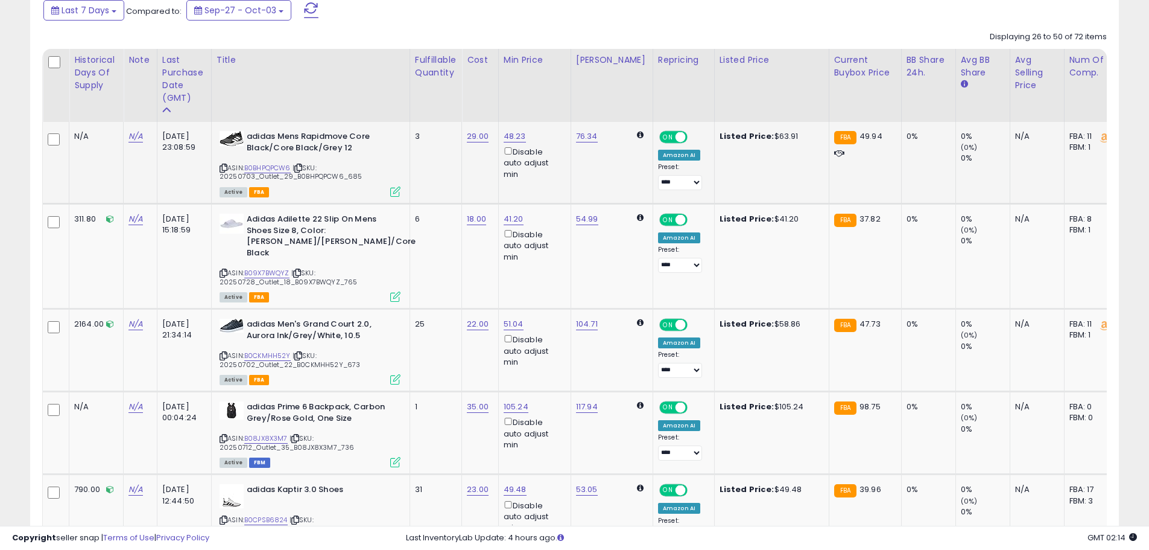
scroll to position [302, 0]
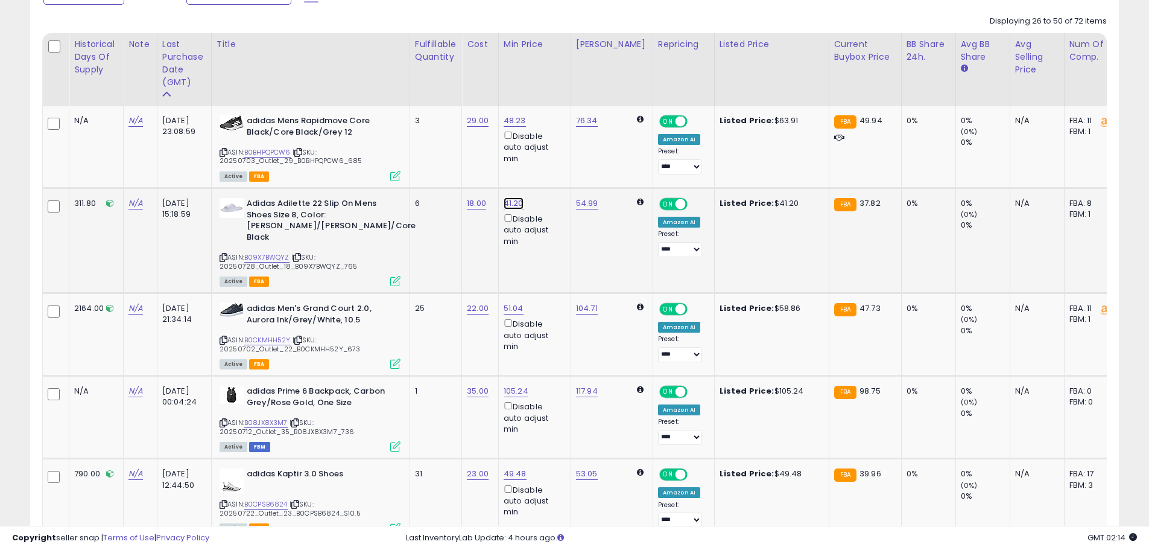
click at [517, 205] on link "41.20" at bounding box center [514, 203] width 20 height 12
drag, startPoint x: 481, startPoint y: 161, endPoint x: 391, endPoint y: 162, distance: 89.9
type input "**"
click button "submit" at bounding box center [547, 160] width 21 height 18
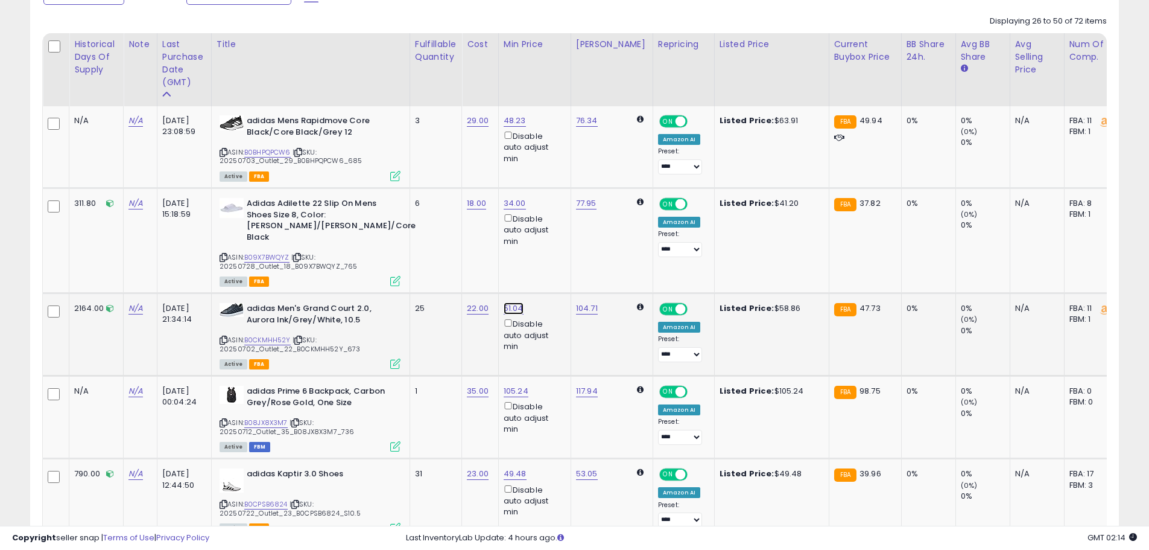
click at [506, 302] on link "51.04" at bounding box center [514, 308] width 20 height 12
drag, startPoint x: 471, startPoint y: 256, endPoint x: 391, endPoint y: 260, distance: 79.8
type input "**"
click button "submit" at bounding box center [547, 260] width 21 height 18
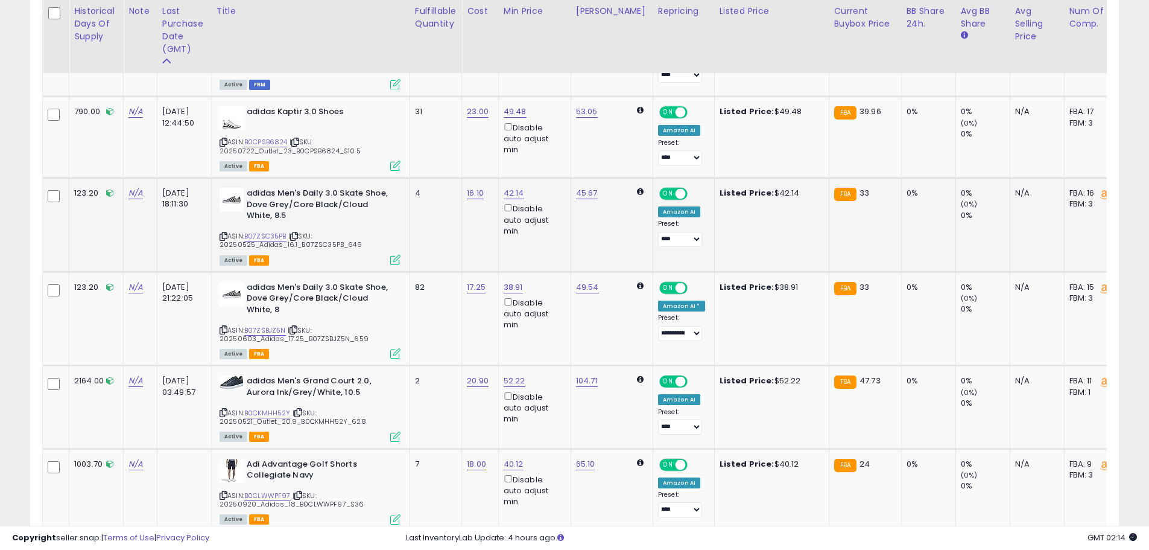
scroll to position [724, 0]
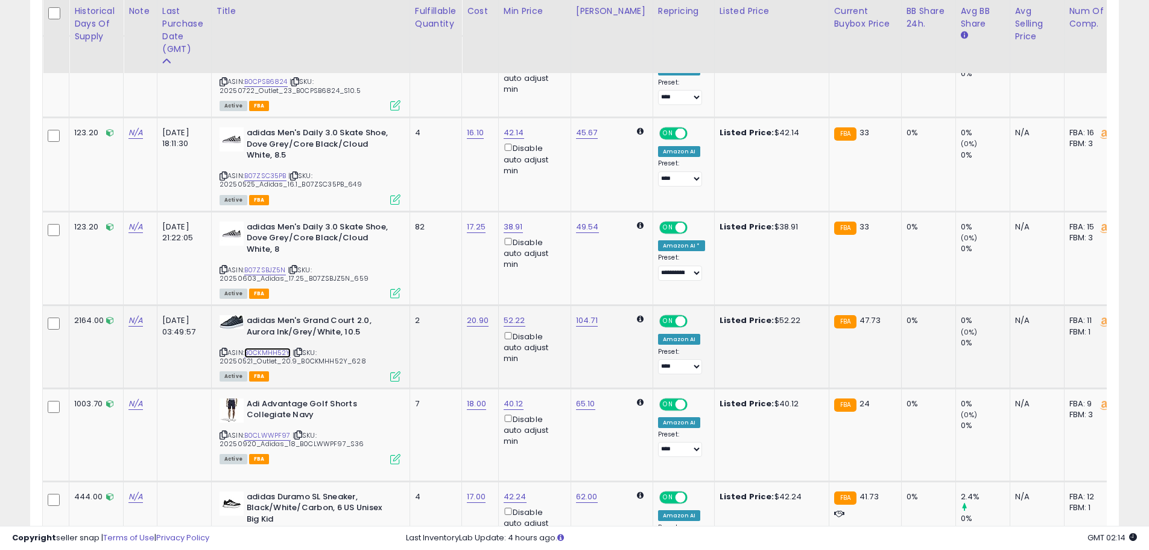
click at [284, 348] on link "B0CKMHH52Y" at bounding box center [267, 353] width 46 height 10
click at [512, 314] on link "52.22" at bounding box center [515, 320] width 22 height 12
drag, startPoint x: 440, startPoint y: 277, endPoint x: 389, endPoint y: 281, distance: 51.4
type input "*****"
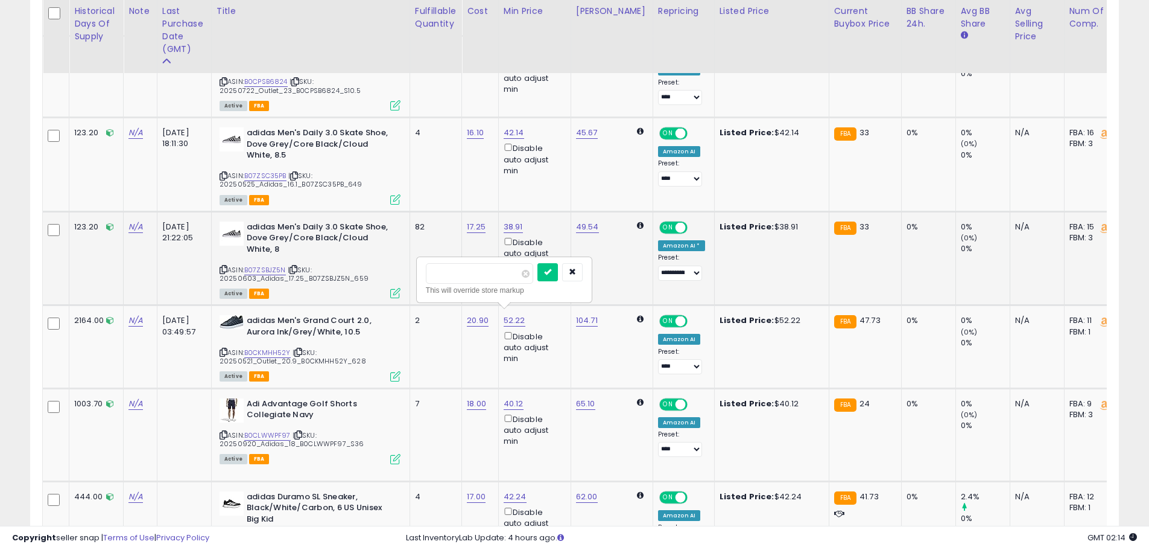
click button "submit" at bounding box center [548, 272] width 21 height 18
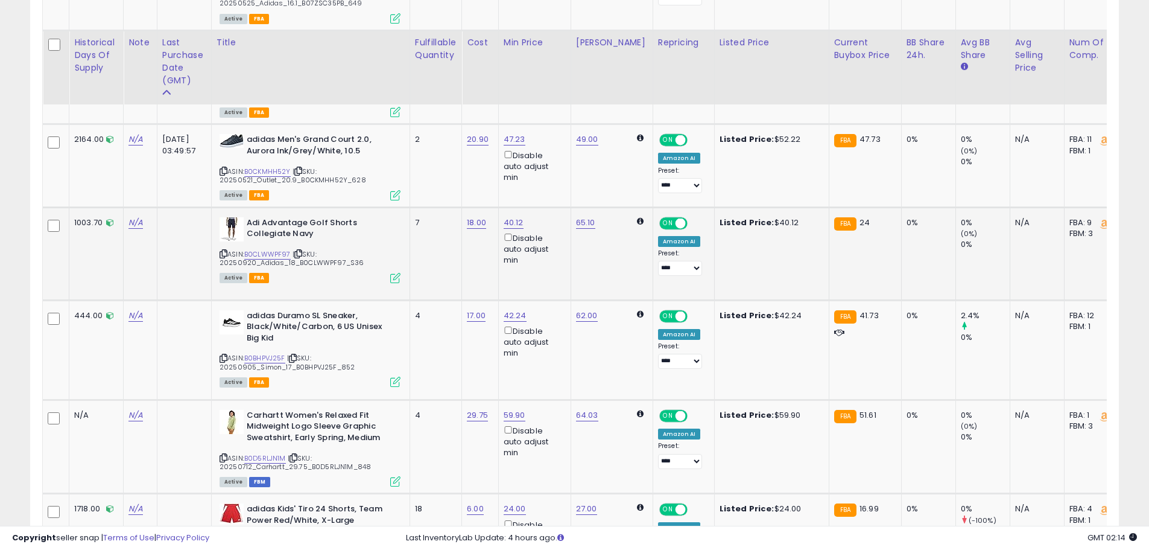
scroll to position [965, 0]
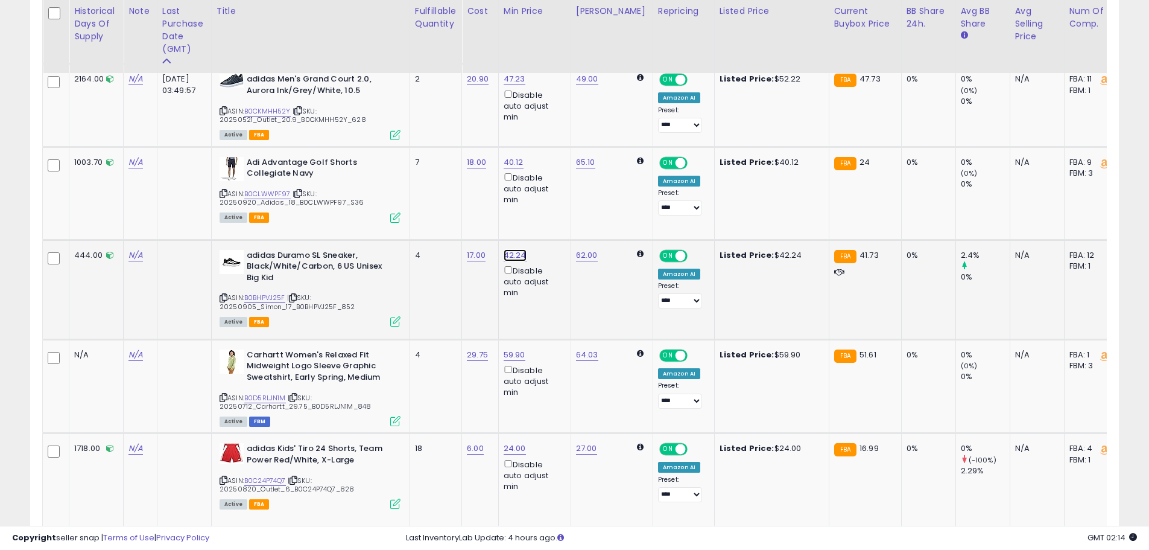
click at [511, 251] on link "42.24" at bounding box center [515, 255] width 23 height 12
drag, startPoint x: 454, startPoint y: 211, endPoint x: 401, endPoint y: 211, distance: 53.1
type input "*****"
click button "submit" at bounding box center [548, 207] width 21 height 18
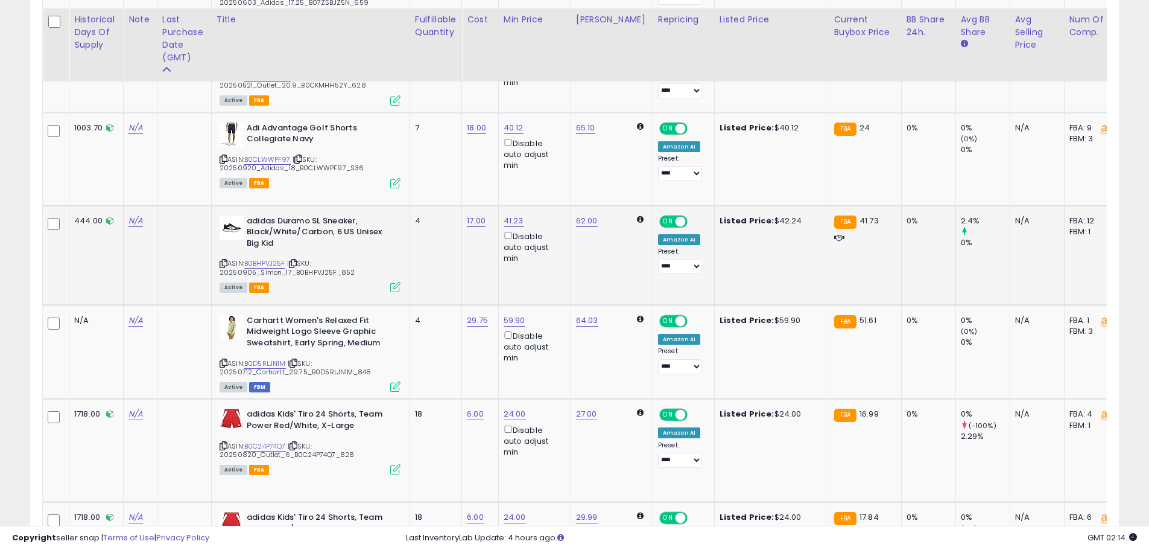
scroll to position [1026, 0]
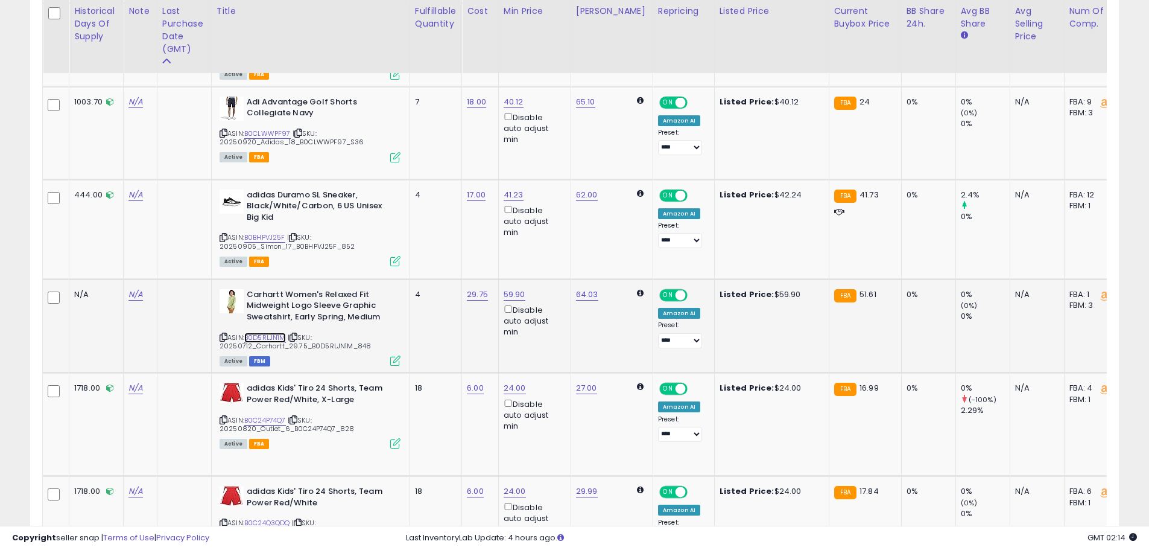
click at [273, 332] on link "B0D5RLJN1M" at bounding box center [265, 337] width 42 height 10
click at [509, 293] on link "59.90" at bounding box center [515, 294] width 22 height 12
drag, startPoint x: 475, startPoint y: 251, endPoint x: 419, endPoint y: 257, distance: 56.4
click at [419, 257] on div "***** This will override store markup" at bounding box center [505, 254] width 174 height 44
type input "*****"
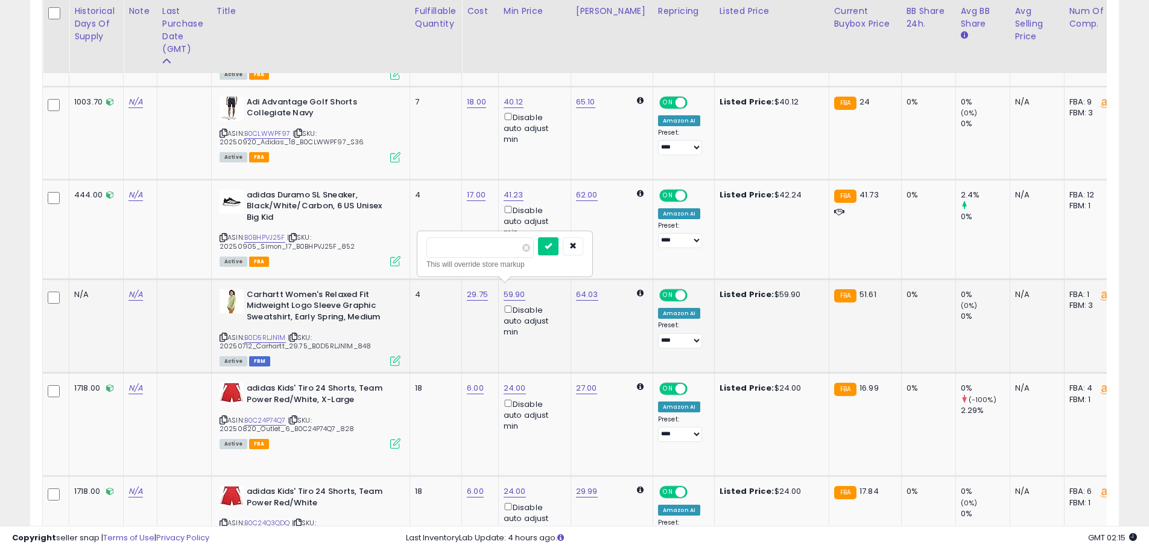
click button "submit" at bounding box center [548, 246] width 21 height 18
click at [510, 291] on link "51.23" at bounding box center [513, 294] width 19 height 12
drag, startPoint x: 463, startPoint y: 247, endPoint x: 398, endPoint y: 252, distance: 65.9
click at [398, 252] on tbody "N/A N/A [DATE] 23:08:59 ASIN: B0BHPQPCW6" at bounding box center [948, 553] width 1811 height 2342
type input "*****"
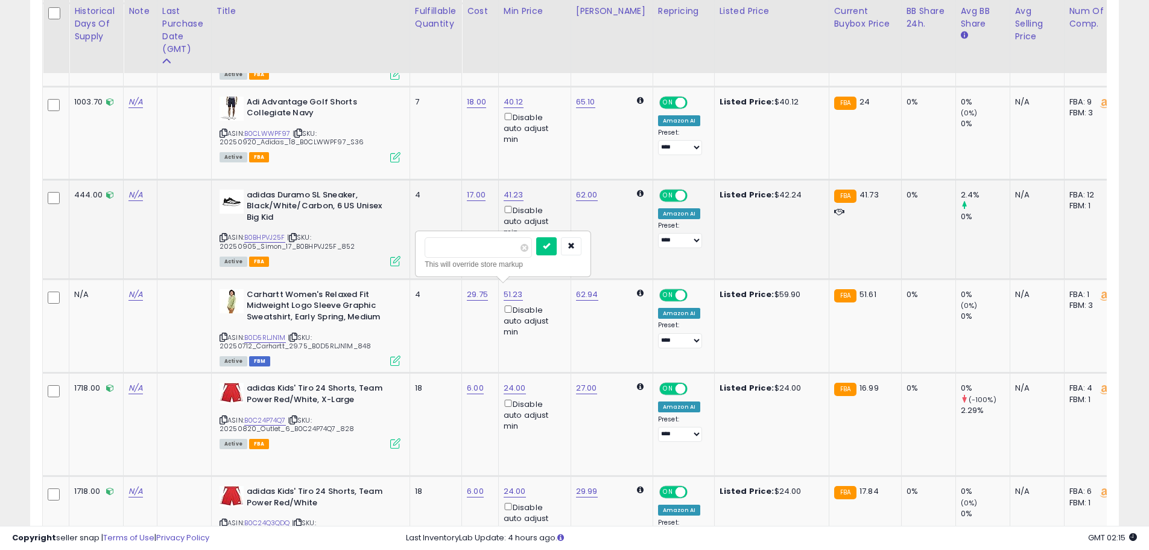
click button "submit" at bounding box center [546, 246] width 21 height 18
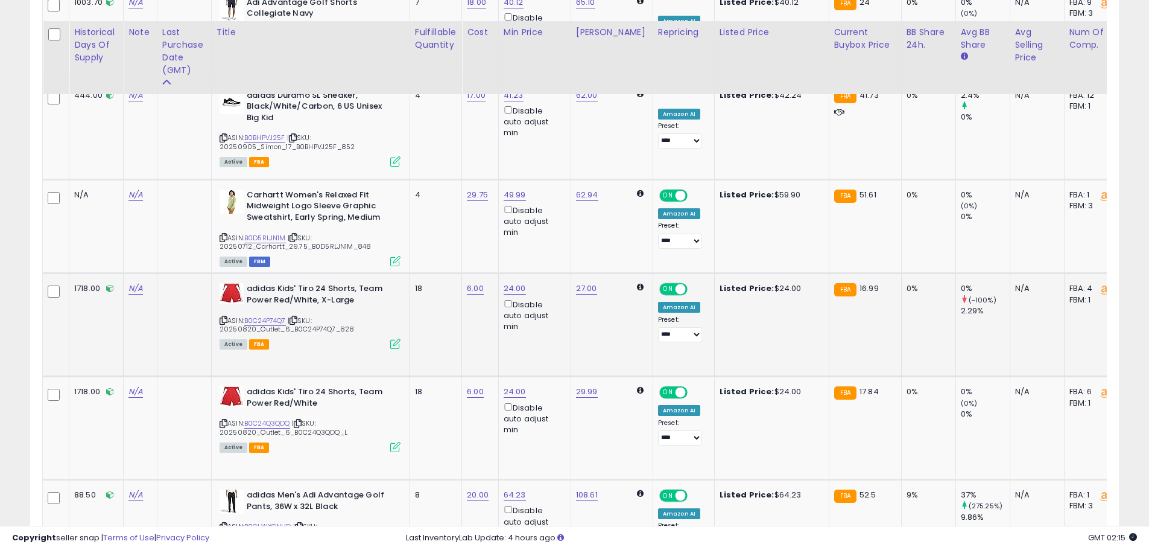
scroll to position [1146, 0]
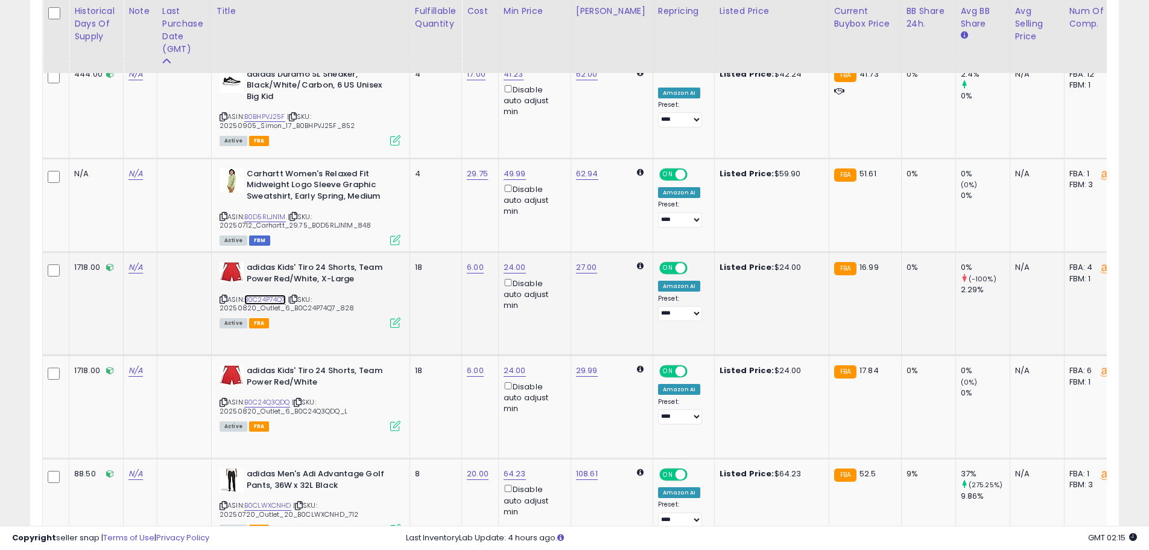
click at [273, 294] on link "B0C24P74Q7" at bounding box center [265, 299] width 42 height 10
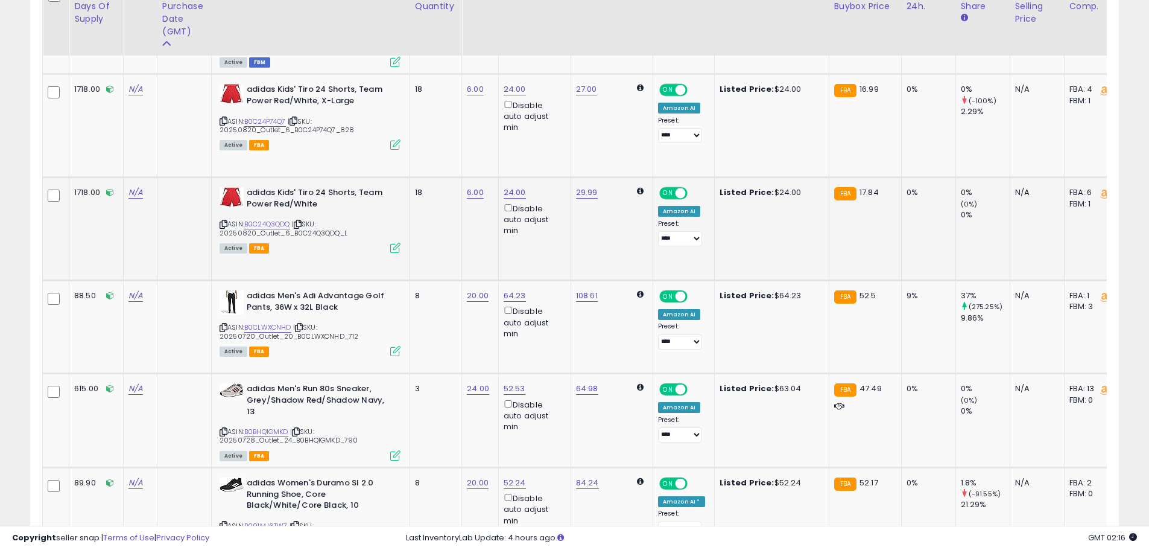
scroll to position [1327, 0]
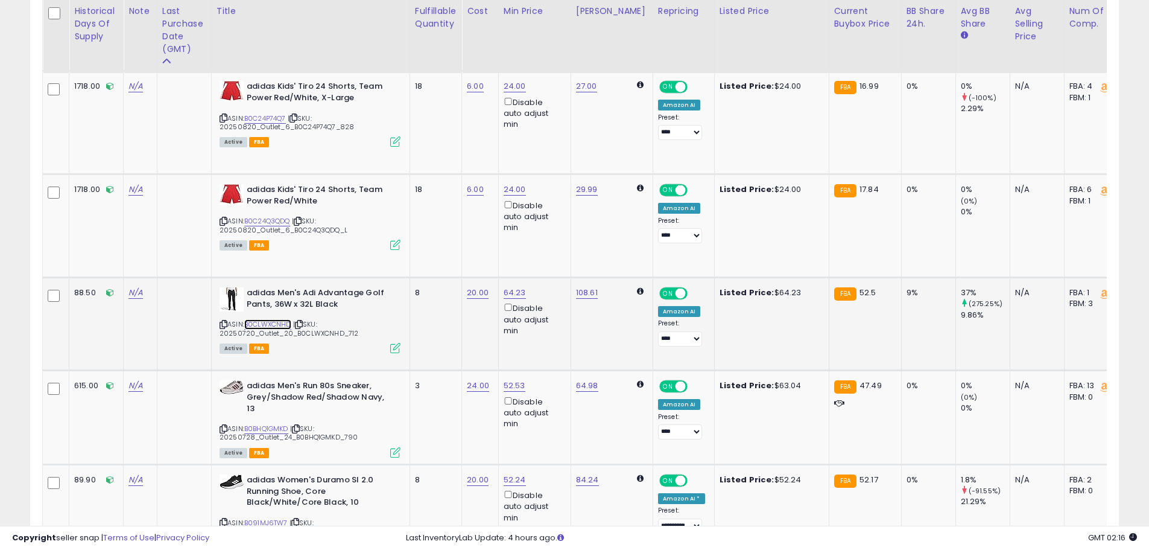
click at [281, 319] on link "B0CLWXCNHD" at bounding box center [267, 324] width 47 height 10
click at [512, 288] on link "64.23" at bounding box center [515, 293] width 22 height 12
drag, startPoint x: 475, startPoint y: 247, endPoint x: 409, endPoint y: 250, distance: 65.9
click at [409, 250] on tbody "N/A N/A [DATE] 23:08:59 ASIN: B0BHPQPCW6" at bounding box center [948, 251] width 1811 height 2342
type input "*****"
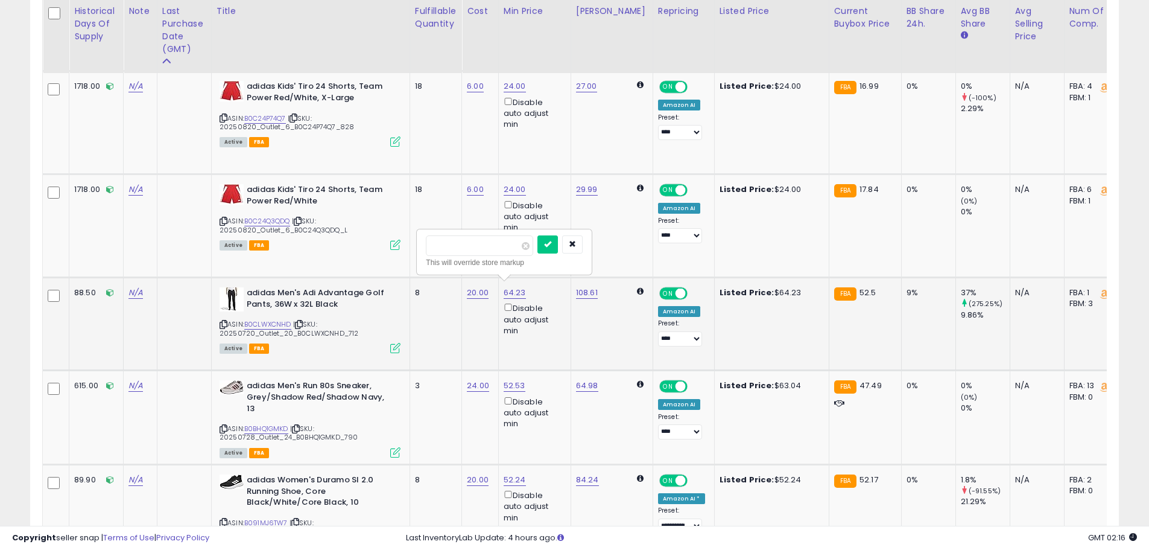
click button "submit" at bounding box center [548, 244] width 21 height 18
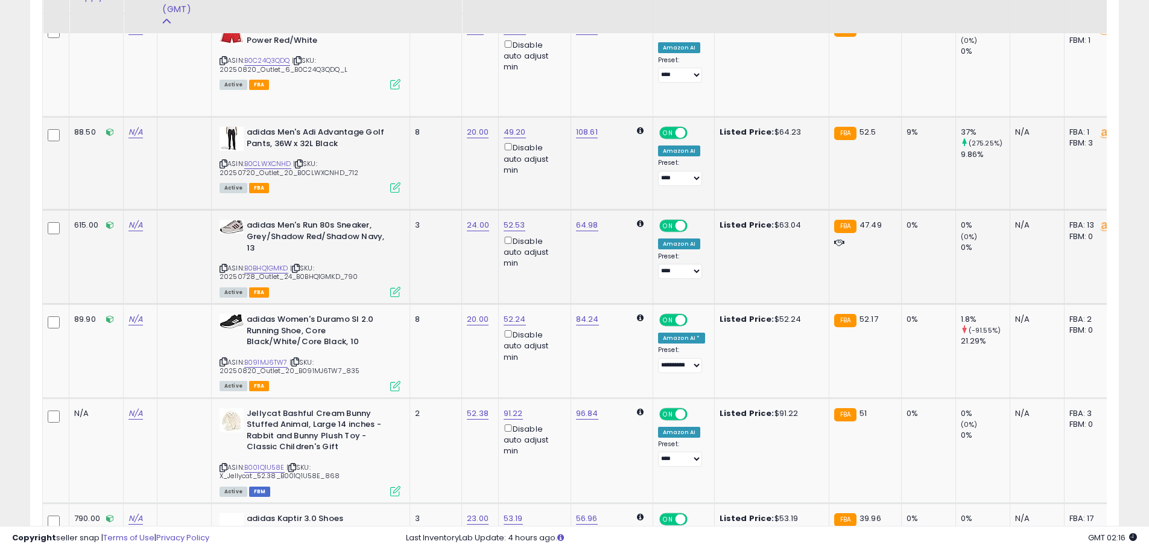
scroll to position [1508, 0]
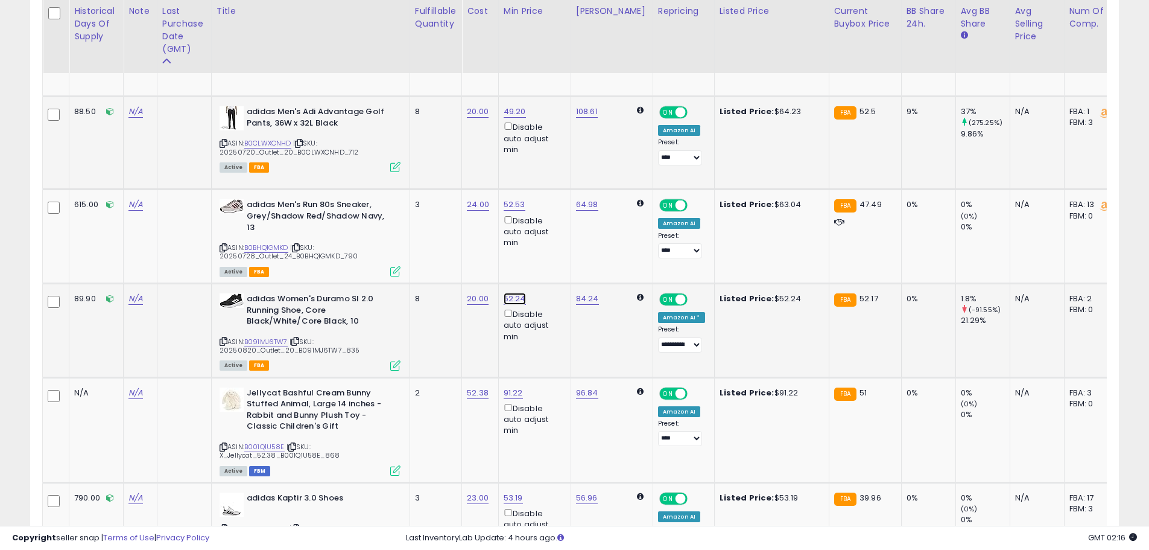
click at [515, 293] on link "52.24" at bounding box center [515, 299] width 22 height 12
drag, startPoint x: 471, startPoint y: 240, endPoint x: 382, endPoint y: 247, distance: 89.0
click at [390, 247] on tbody "N/A N/A [DATE] 23:08:59 ASIN: B0BHPQPCW6" at bounding box center [948, 70] width 1811 height 2342
type input "*****"
click button "submit" at bounding box center [548, 239] width 21 height 18
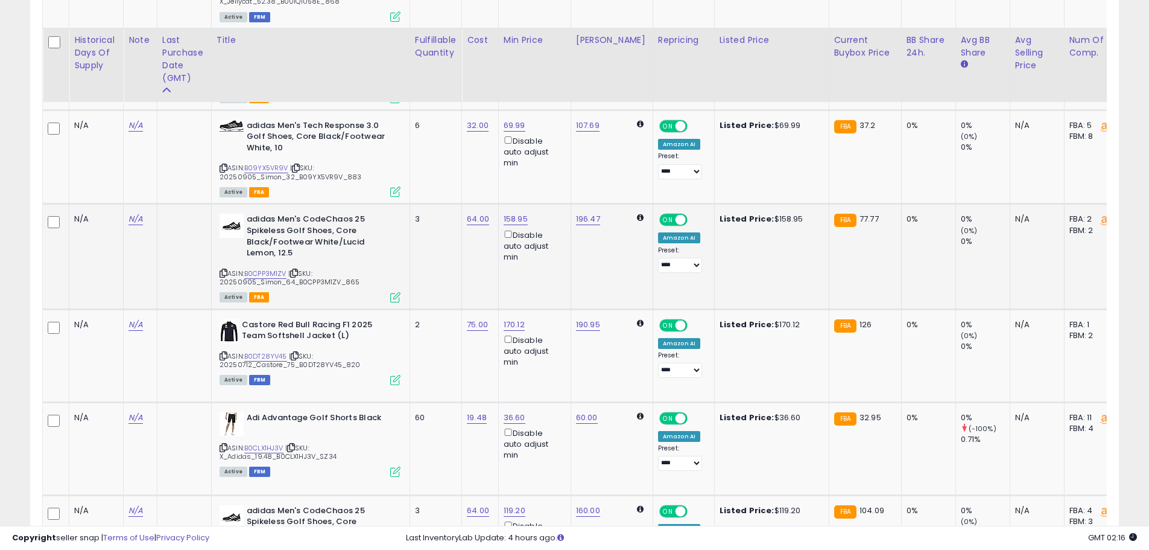
scroll to position [1991, 0]
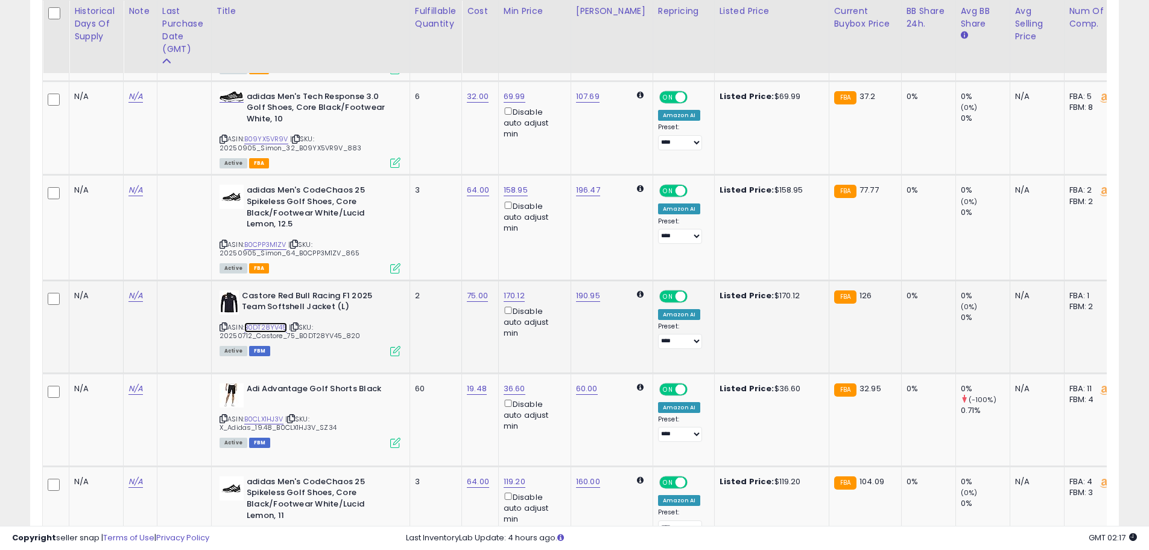
click at [278, 322] on link "B0DT28YV45" at bounding box center [265, 327] width 43 height 10
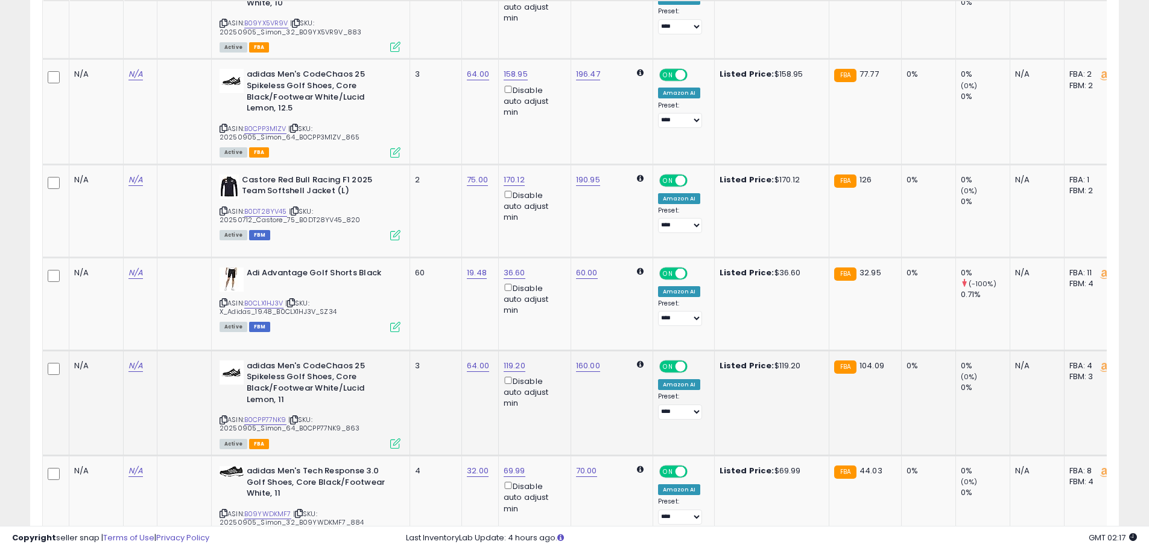
scroll to position [2112, 0]
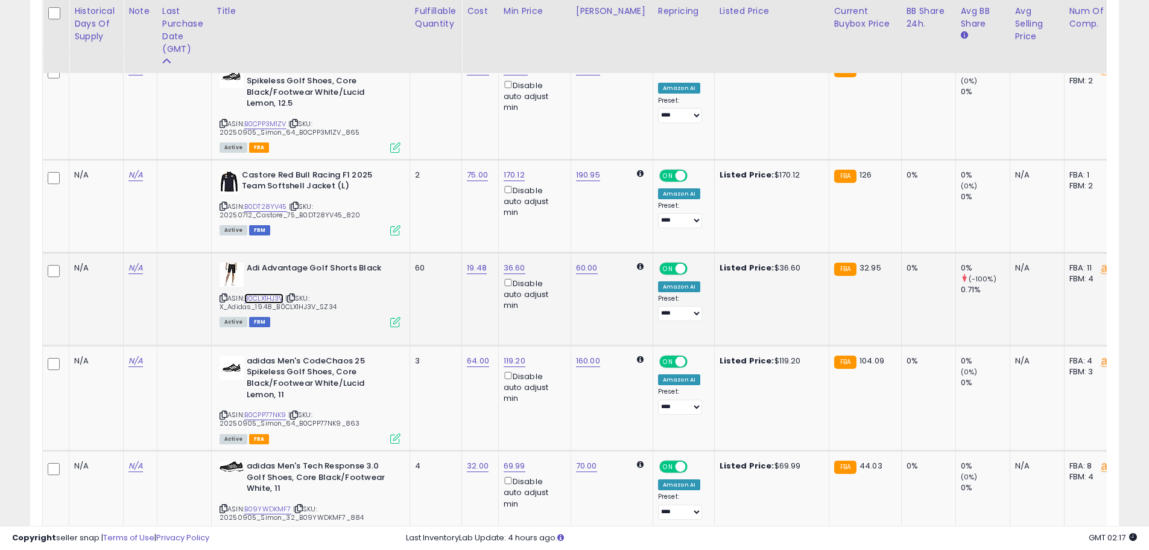
click at [275, 293] on link "B0CLX1HJ3V" at bounding box center [263, 298] width 39 height 10
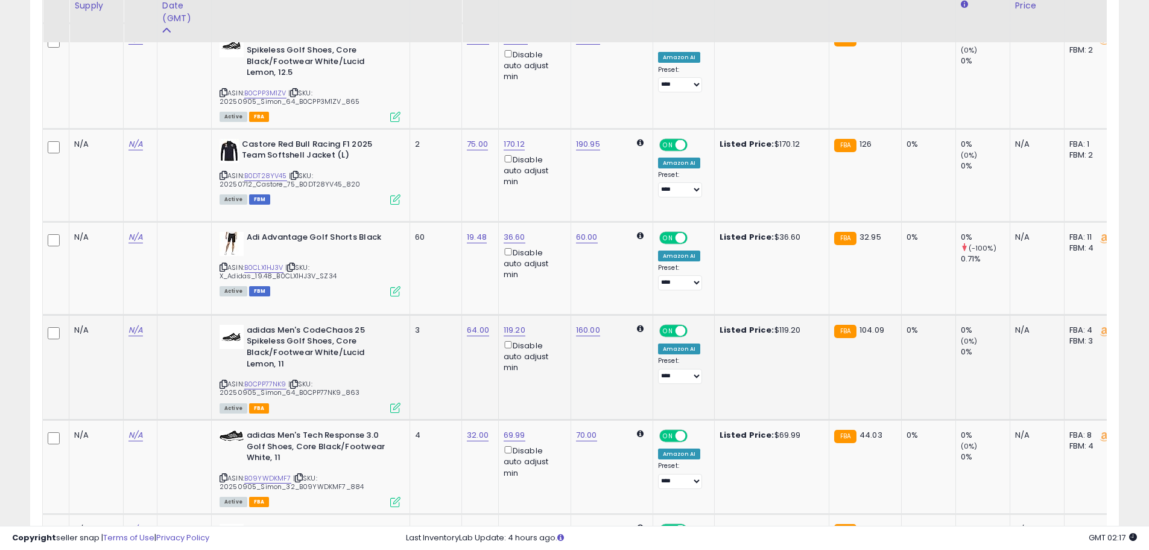
scroll to position [2172, 0]
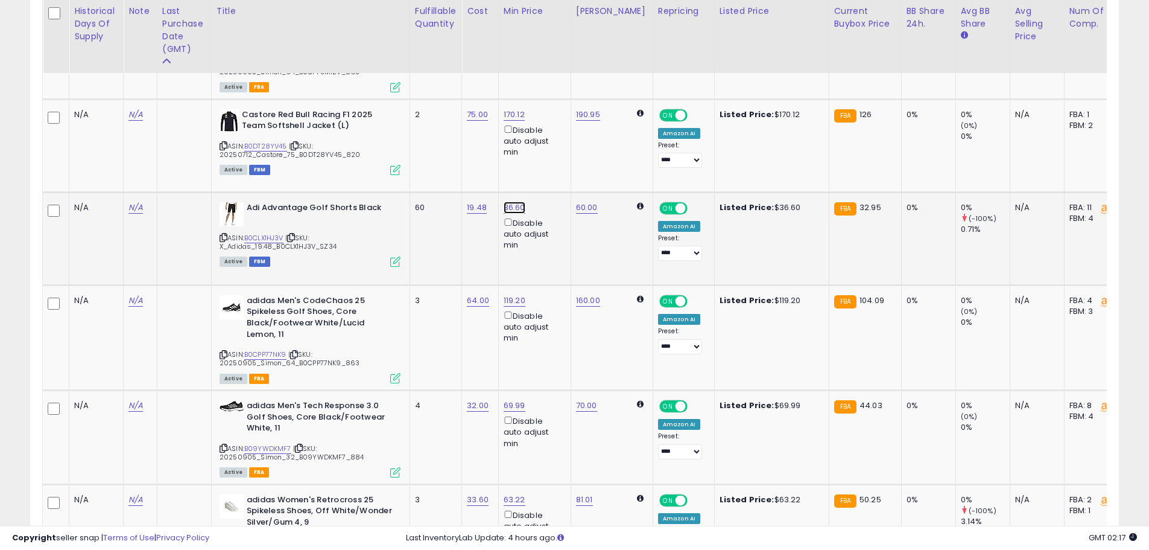
click at [512, 202] on link "36.60" at bounding box center [515, 208] width 22 height 12
drag, startPoint x: 427, startPoint y: 148, endPoint x: 404, endPoint y: 148, distance: 22.9
type input "*****"
click button "submit" at bounding box center [548, 148] width 21 height 18
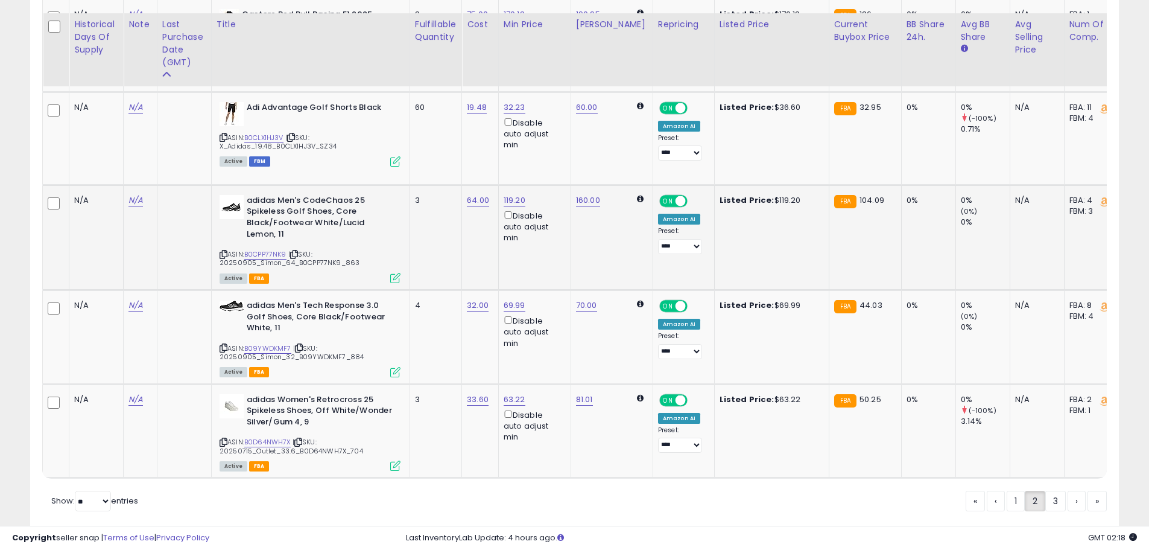
scroll to position [2293, 0]
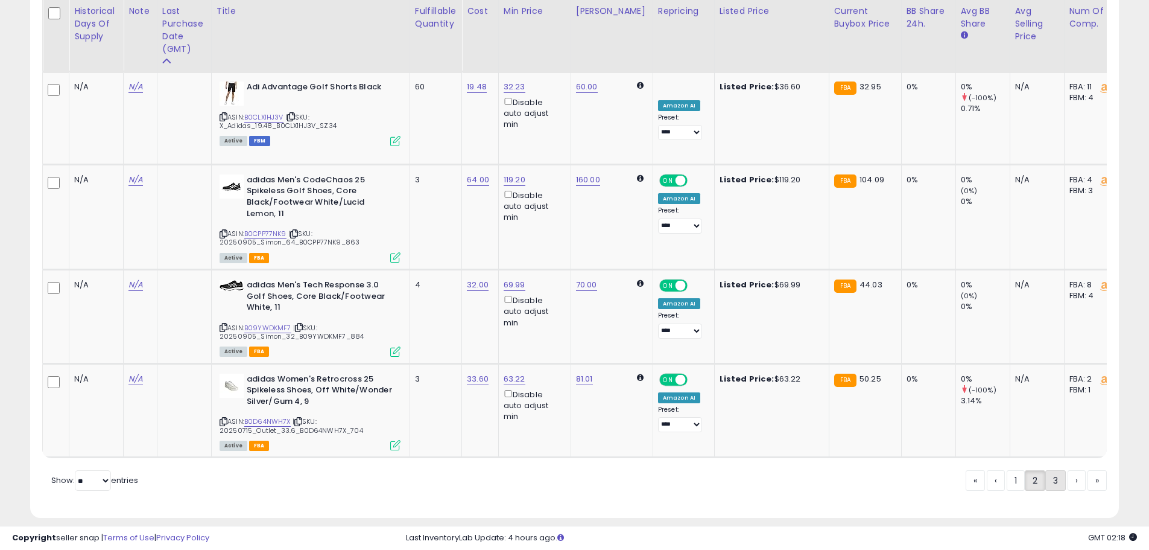
click at [1049, 474] on link "3" at bounding box center [1056, 480] width 21 height 21
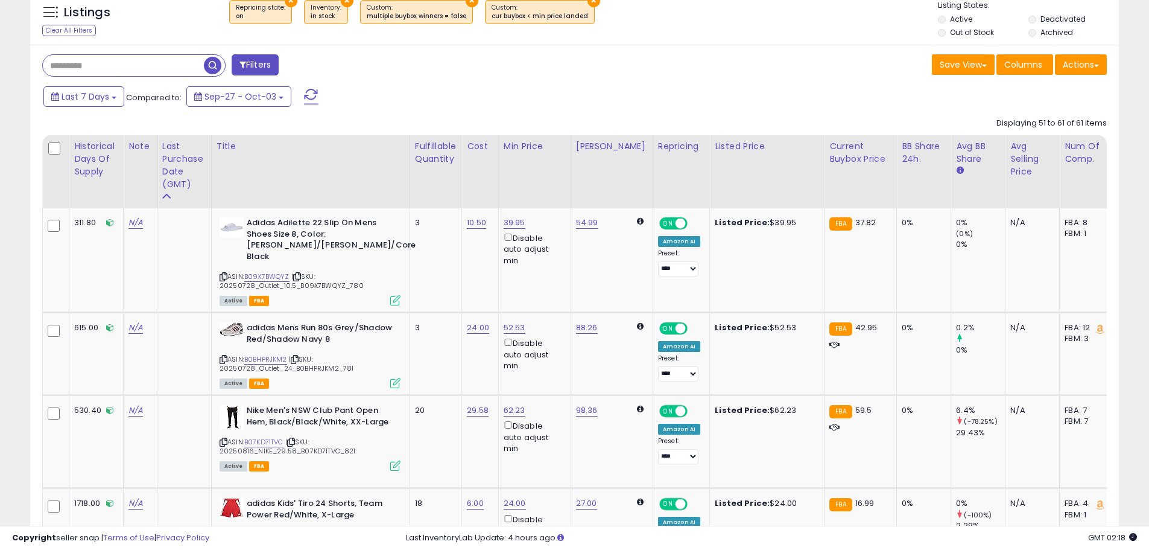
scroll to position [241, 0]
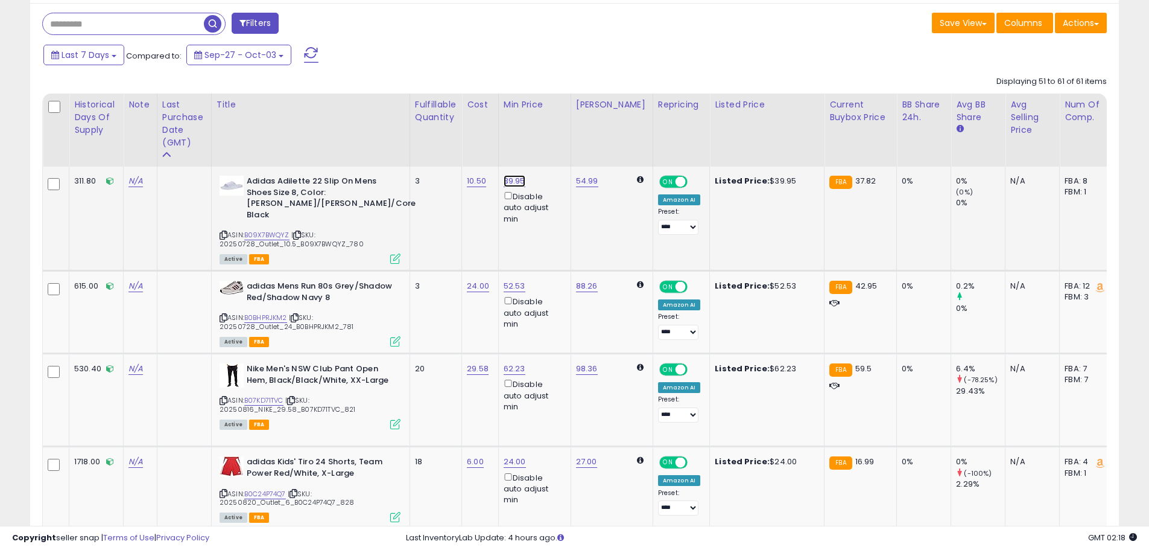
click at [512, 180] on link "39.95" at bounding box center [515, 181] width 22 height 12
drag, startPoint x: 442, startPoint y: 143, endPoint x: 401, endPoint y: 143, distance: 41.0
type input "**"
click button "submit" at bounding box center [548, 138] width 21 height 18
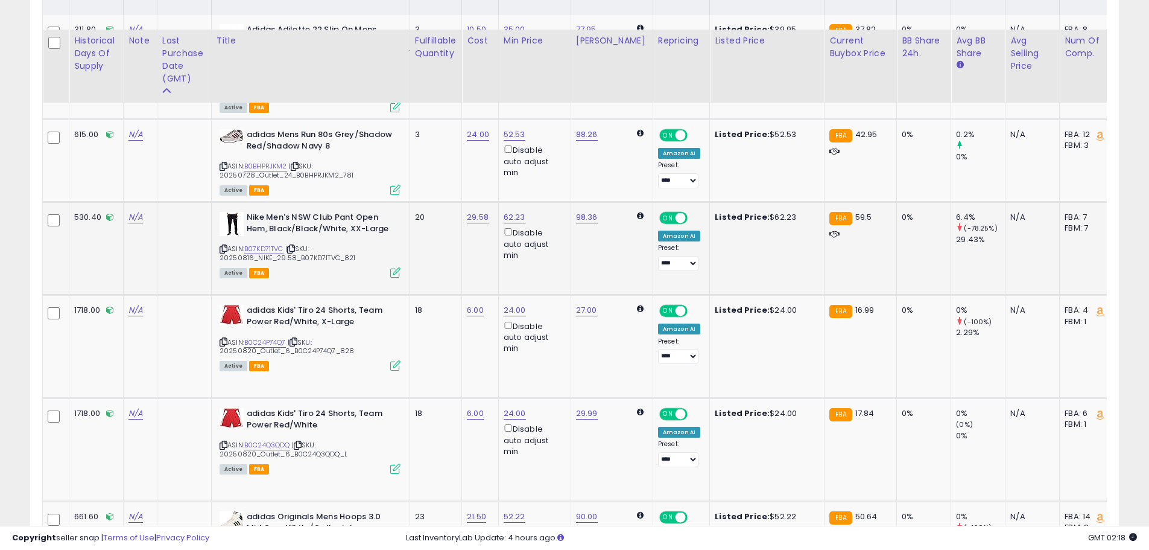
scroll to position [422, 0]
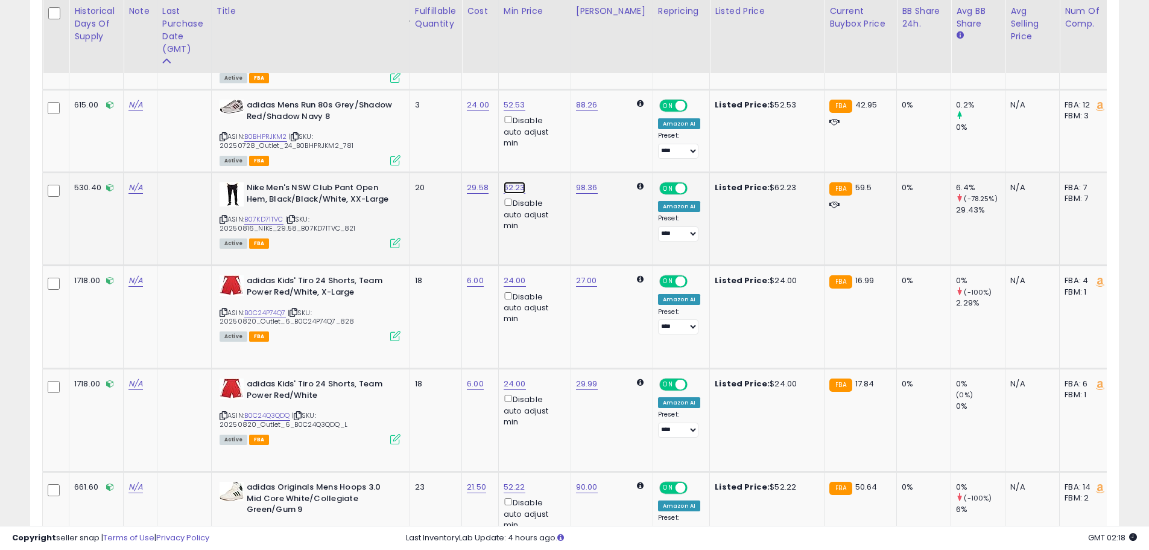
click at [514, 182] on link "62.23" at bounding box center [515, 188] width 22 height 12
drag, startPoint x: 475, startPoint y: 140, endPoint x: 409, endPoint y: 143, distance: 65.8
click at [409, 143] on tbody "311.80 N/A" at bounding box center [946, 468] width 1806 height 965
type input "*****"
click button "submit" at bounding box center [547, 139] width 21 height 18
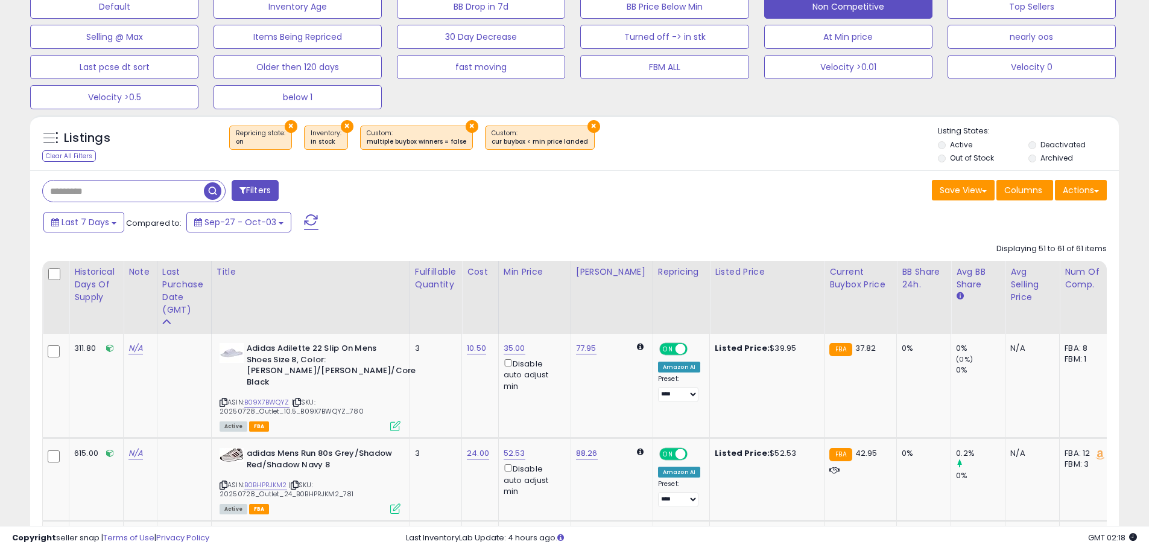
scroll to position [0, 0]
